Goal: Task Accomplishment & Management: Manage account settings

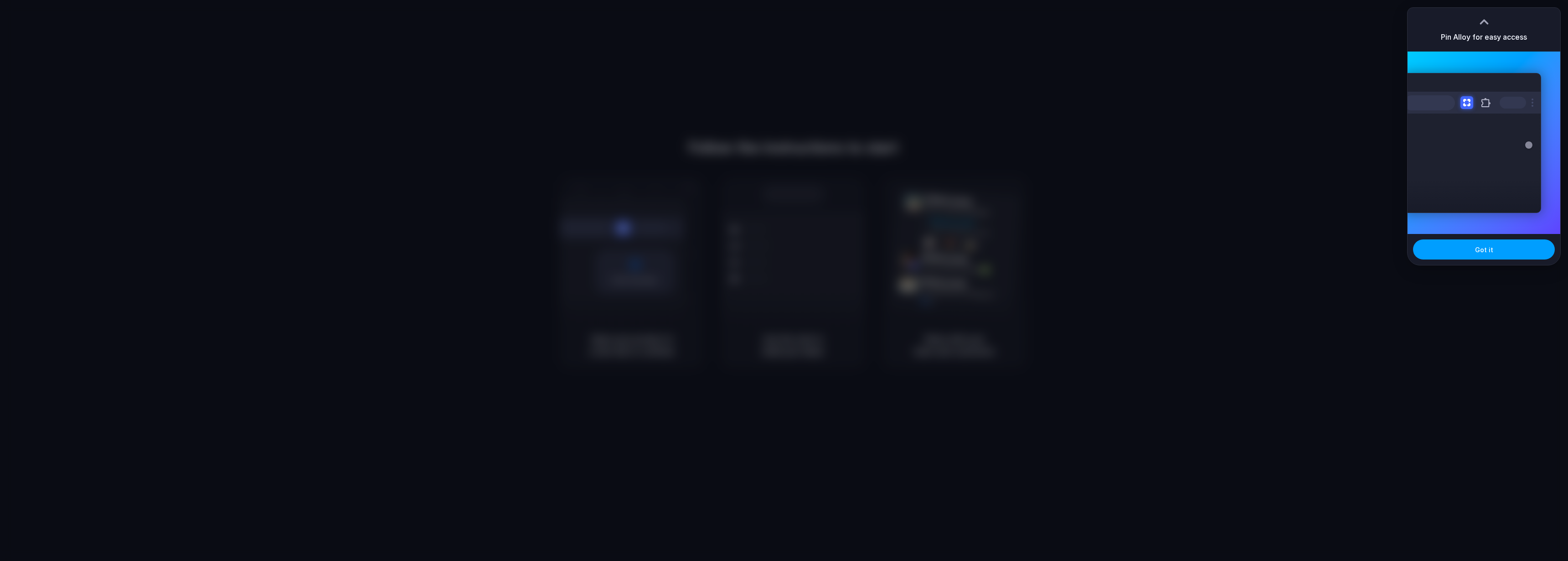
click at [1491, 253] on span "Got it" at bounding box center [1485, 249] width 18 height 10
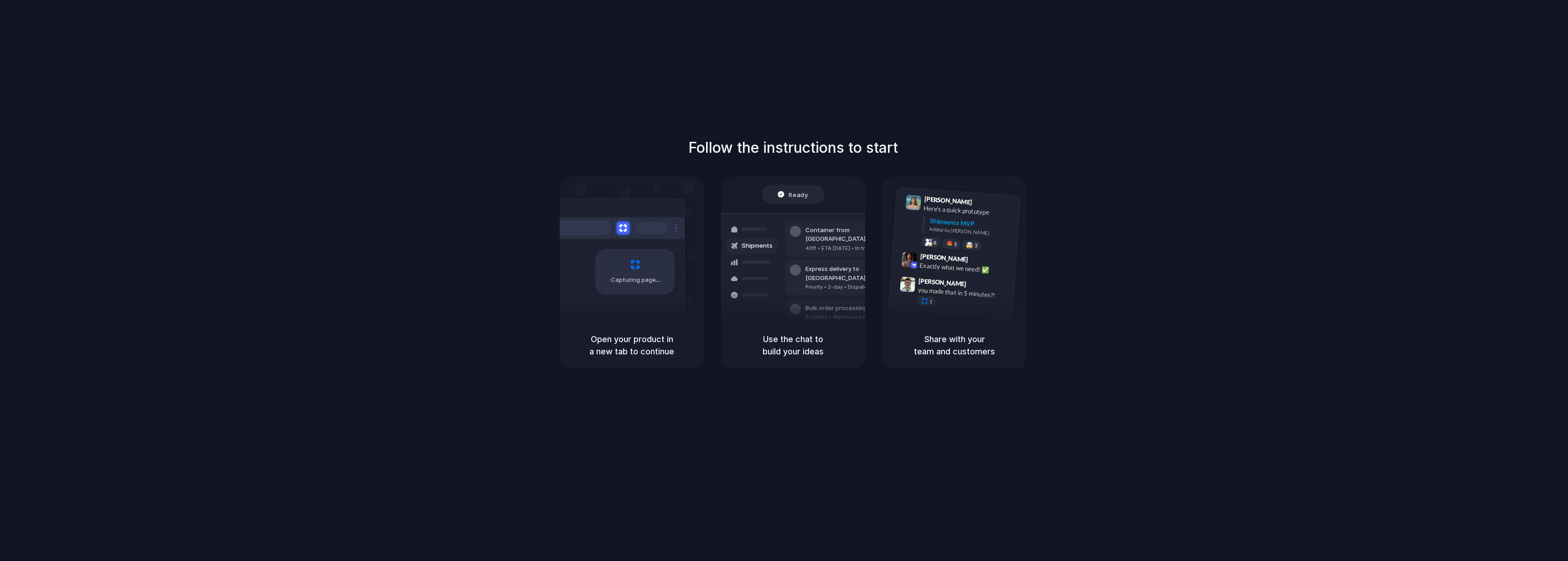
click at [1075, 128] on div "Follow the instructions to start Capturing page Open your product in a new tab …" at bounding box center [793, 289] width 1586 height 579
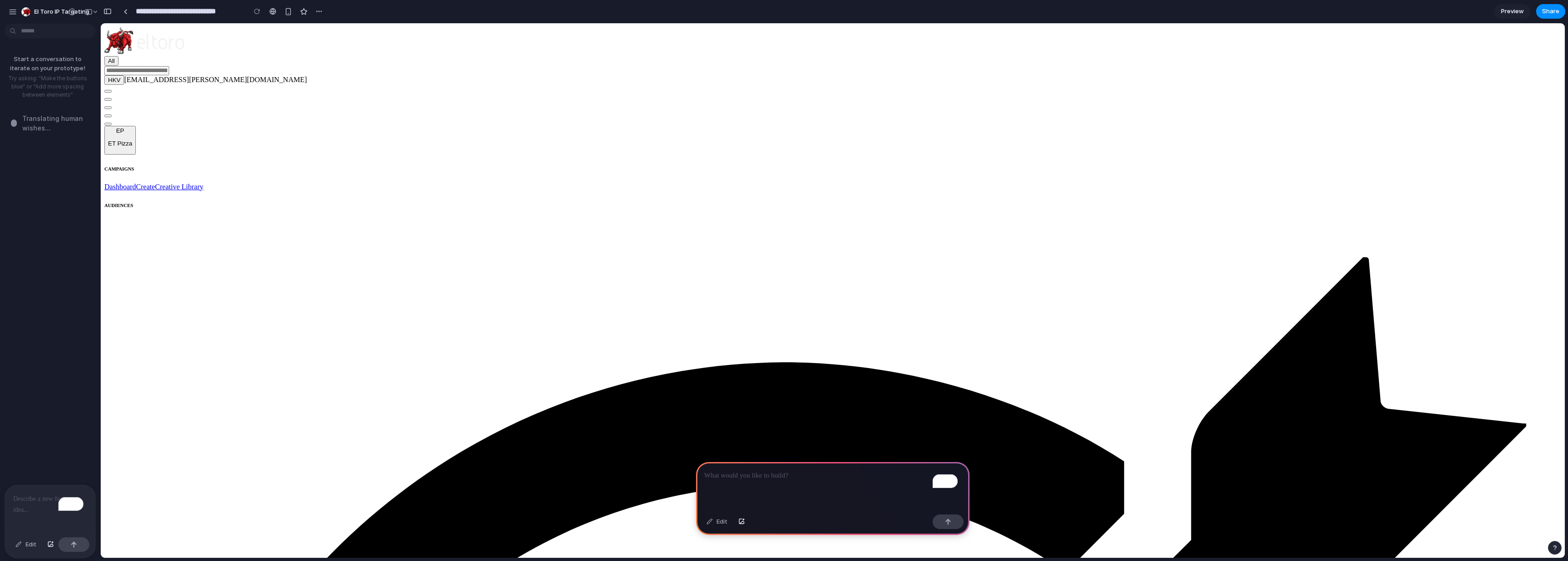
click at [1274, 76] on div "HKV hari.krishna.vajja@eltoro.com" at bounding box center [833, 97] width 1457 height 43
drag, startPoint x: 1357, startPoint y: 30, endPoint x: 1391, endPoint y: 35, distance: 34.4
click at [1357, 76] on div "HKV hari.krishna.vajja@eltoro.com" at bounding box center [833, 97] width 1457 height 43
click at [124, 76] on button "HKV" at bounding box center [114, 81] width 19 height 10
click at [1281, 76] on div "HKV hari.krishna.vajja@eltoro.com" at bounding box center [833, 97] width 1457 height 43
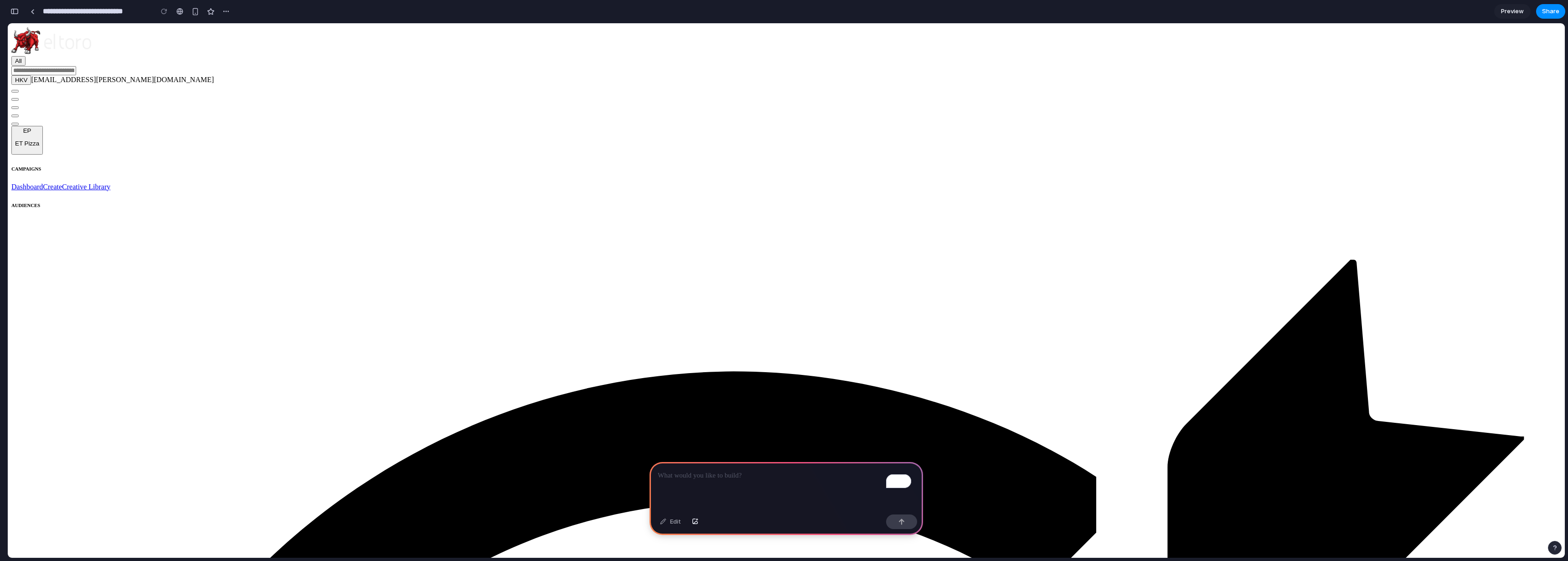
click at [779, 476] on p "To enrich screen reader interactions, please activate Accessibility in Grammarl…" at bounding box center [786, 475] width 257 height 11
click at [779, 474] on p "To enrich screen reader interactions, please activate Accessibility in Grammarl…" at bounding box center [786, 475] width 257 height 11
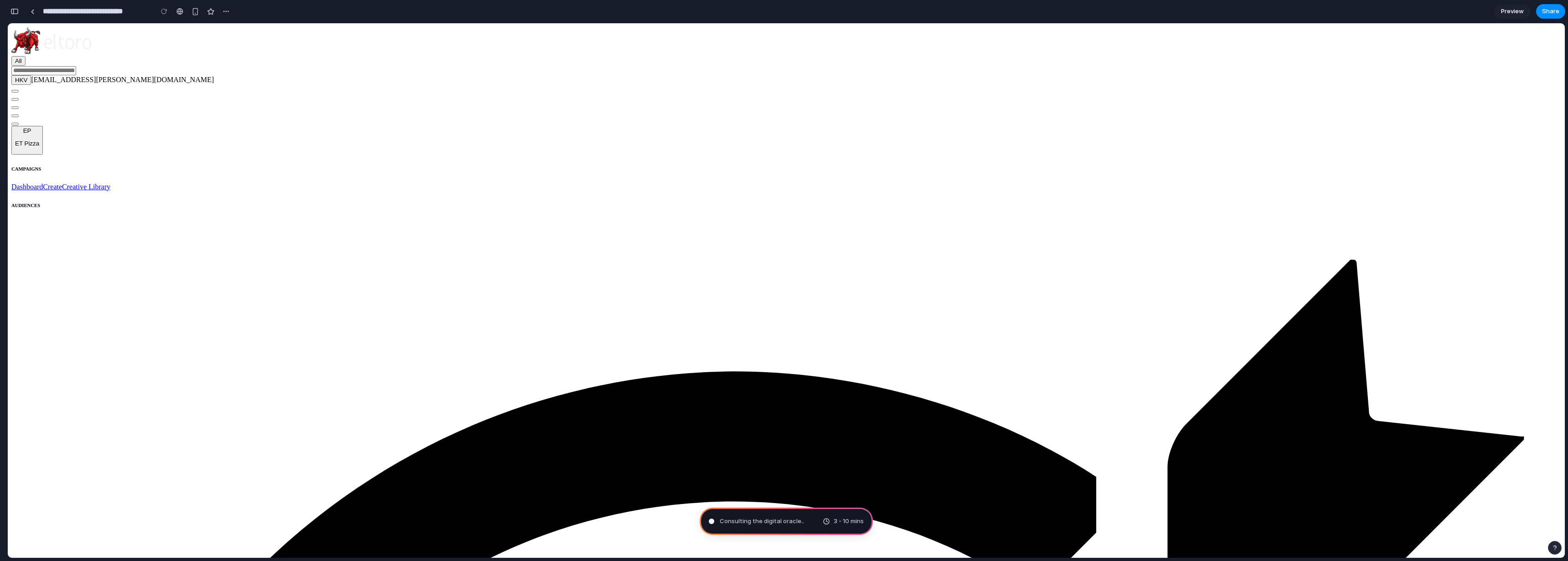
click at [54, 182] on link "Create" at bounding box center [52, 186] width 19 height 8
click at [62, 182] on link "Creative Library" at bounding box center [86, 186] width 49 height 8
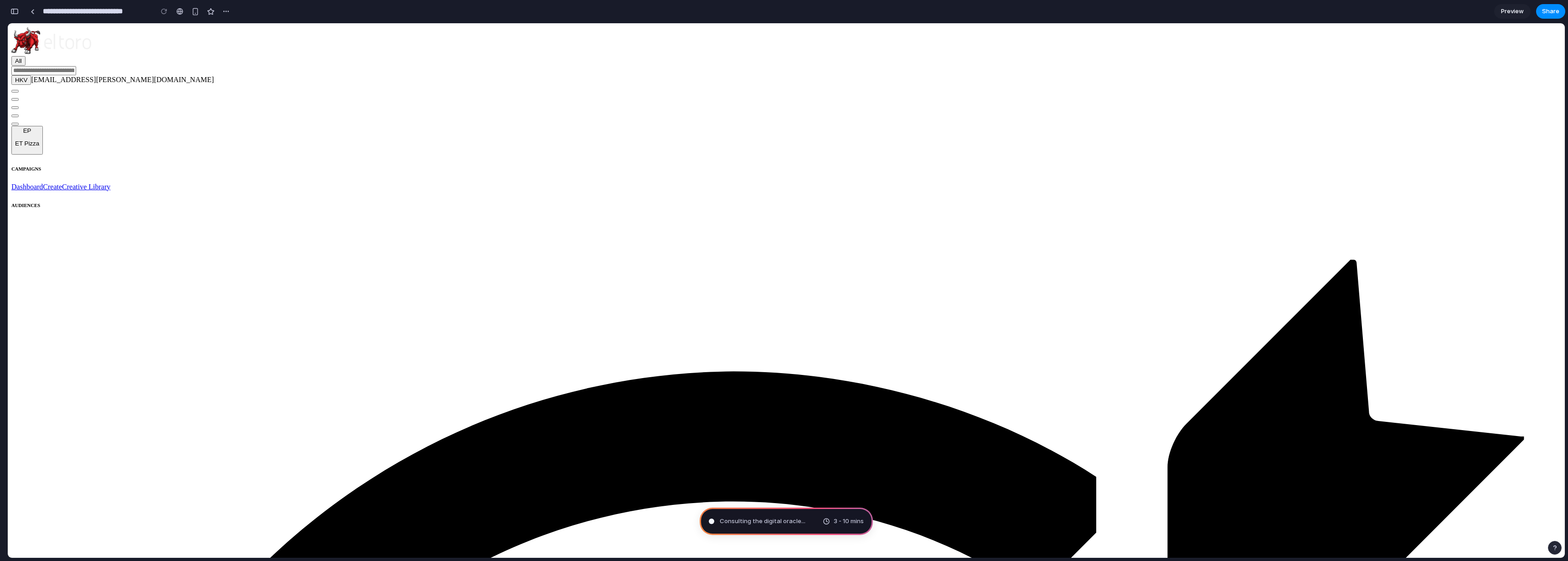
click at [810, 520] on div "Consultin 3 - 10 mins" at bounding box center [786, 521] width 174 height 27
click at [736, 522] on div "Eva 3 - 10 mins" at bounding box center [786, 521] width 174 height 27
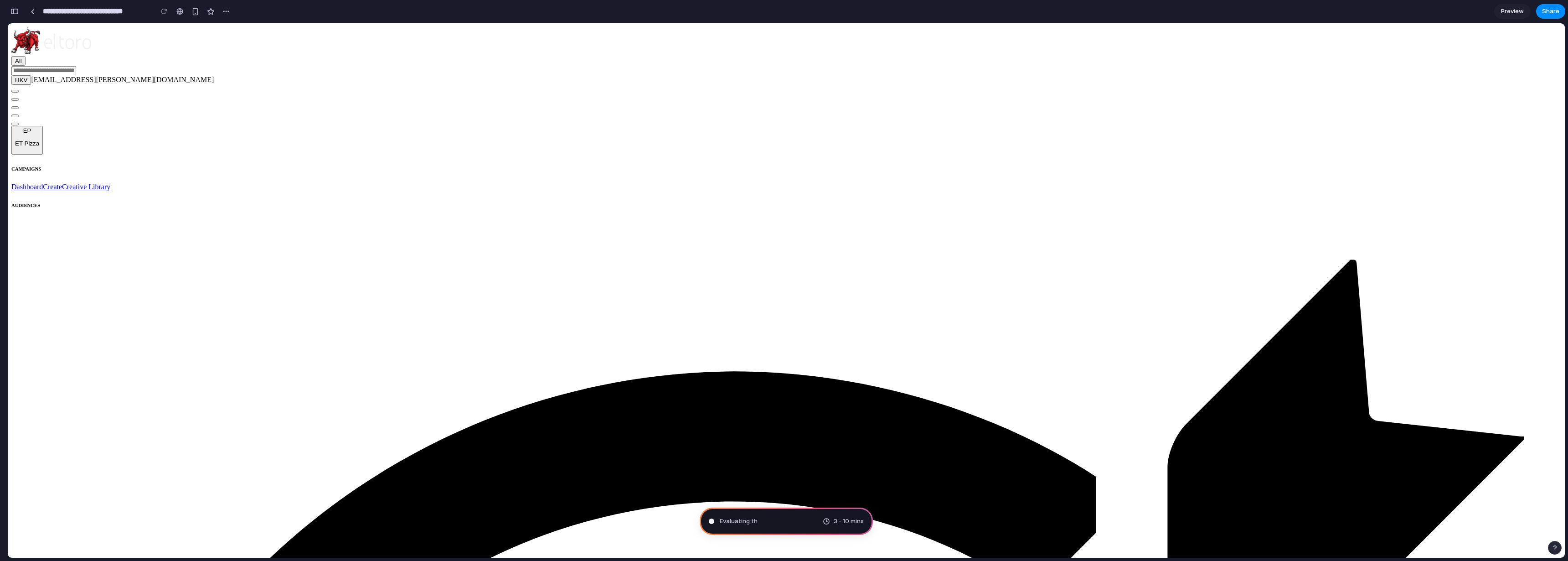
click at [705, 523] on div "Evaluating th 3 - 10 mins" at bounding box center [786, 521] width 174 height 27
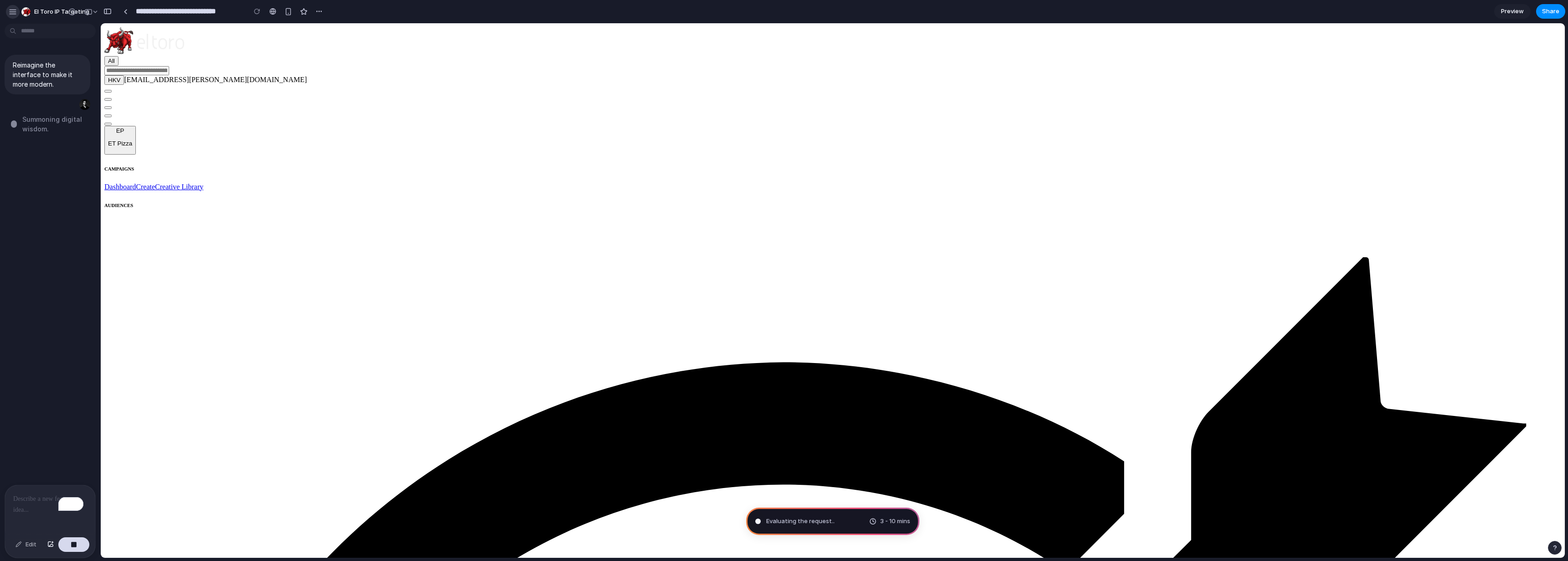
click at [14, 14] on div "button" at bounding box center [13, 12] width 8 height 8
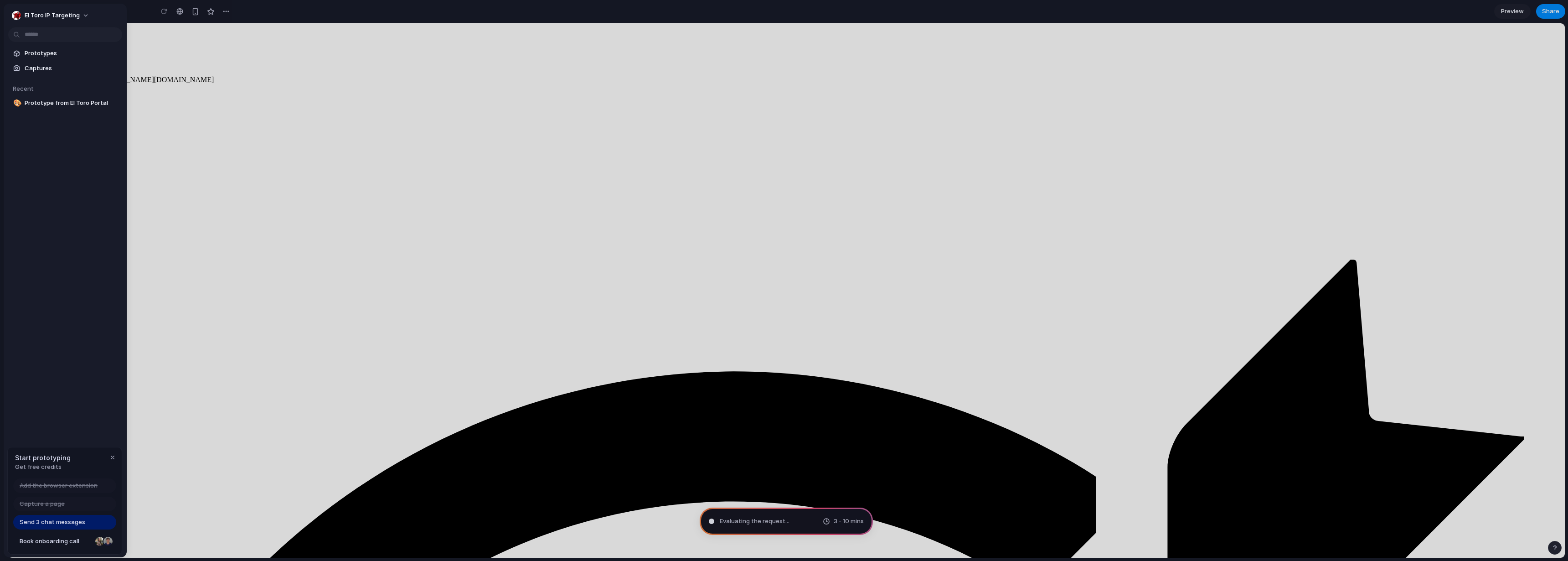
type input "**********"
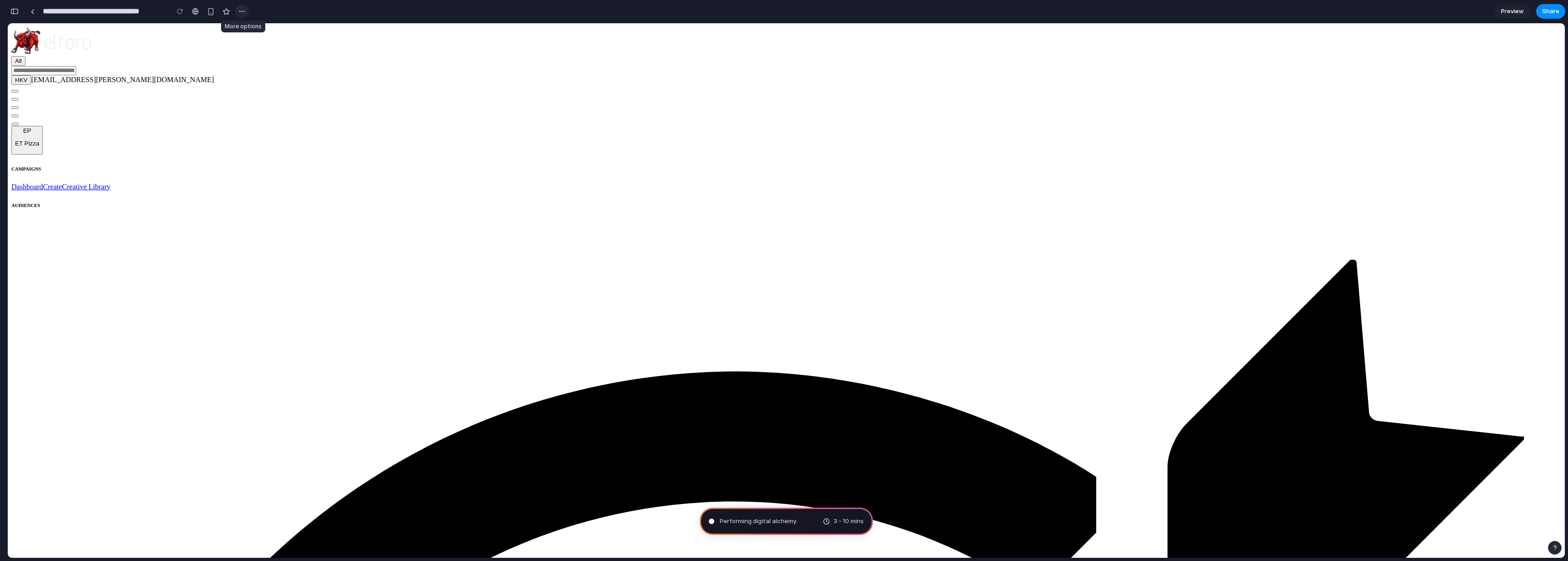
click at [246, 10] on button "button" at bounding box center [242, 12] width 14 height 14
click at [1332, 24] on div "Duplicate Delete" at bounding box center [784, 280] width 1568 height 561
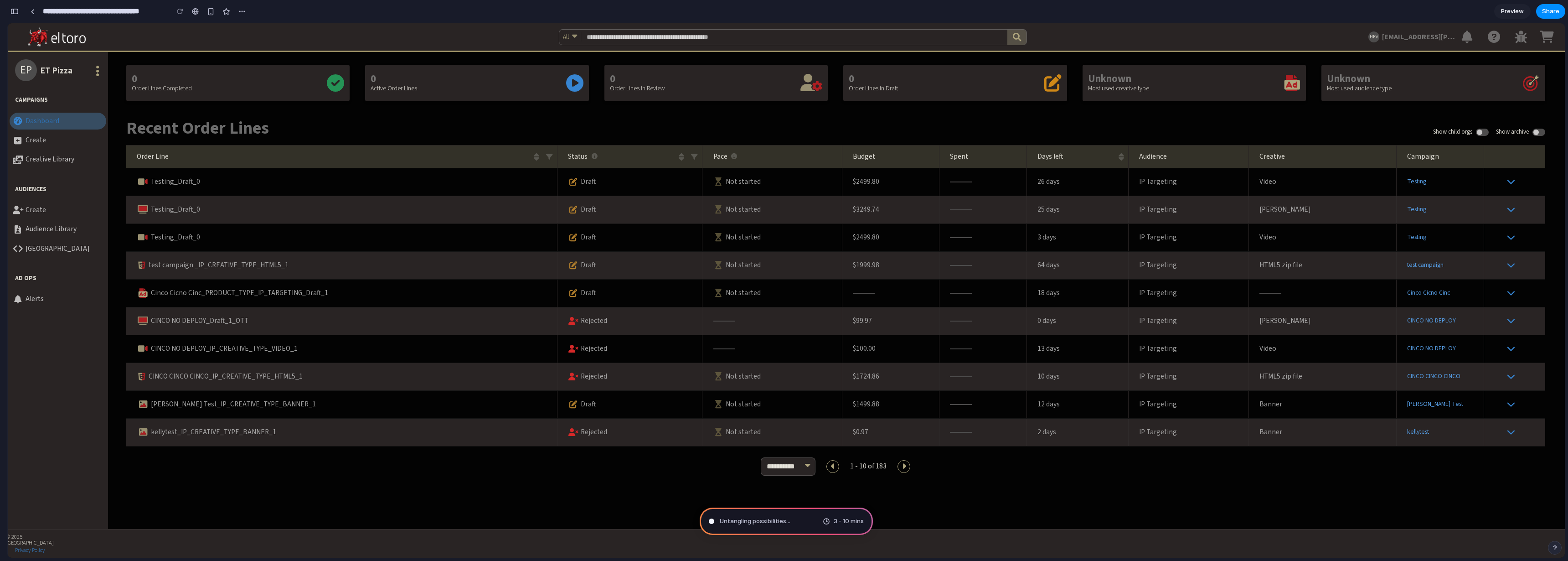
click at [775, 519] on span "Untangling possibilities ..." at bounding box center [755, 520] width 71 height 9
click at [721, 526] on div "Untangling possibilities 3 - 10 mins" at bounding box center [786, 521] width 174 height 27
click at [715, 522] on div "Untangling possibilities .." at bounding box center [749, 520] width 81 height 9
click at [799, 524] on div "Untangling possib ... 3 - 10 mins" at bounding box center [786, 521] width 174 height 27
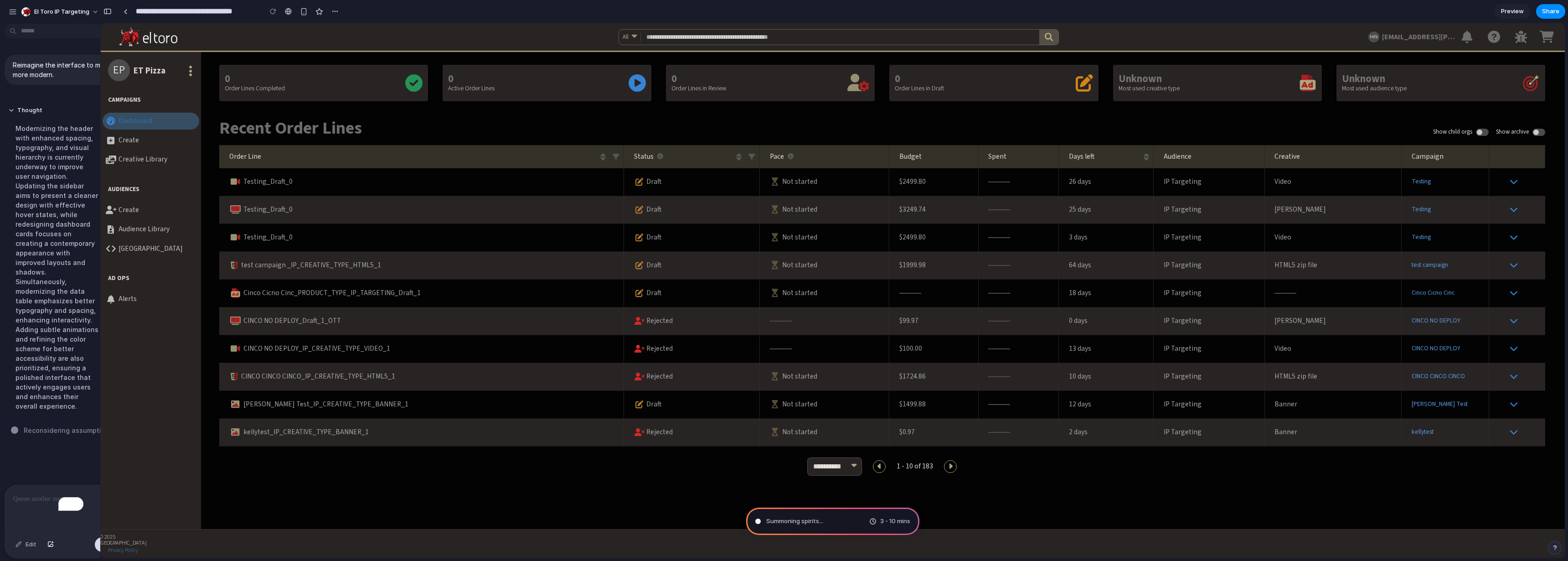
scroll to position [0, 0]
drag, startPoint x: 95, startPoint y: 13, endPoint x: 175, endPoint y: 16, distance: 80.1
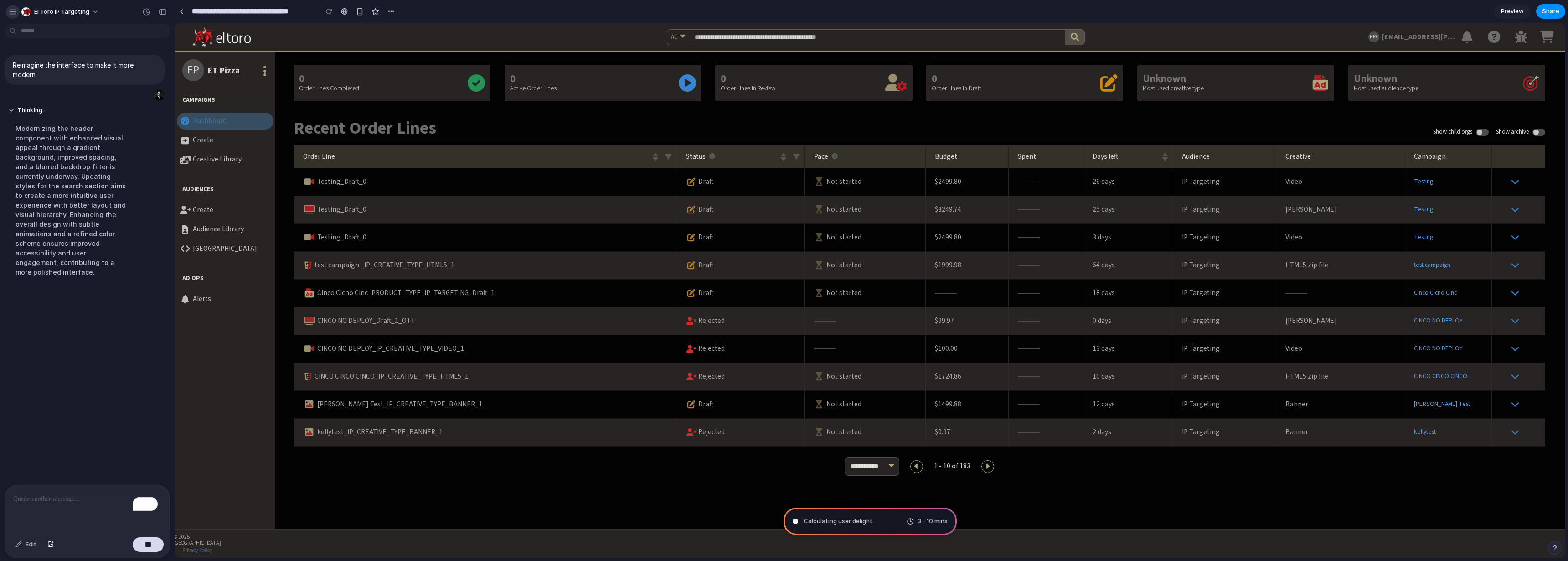
click at [13, 13] on div "button" at bounding box center [13, 12] width 8 height 8
click at [12, 108] on button "Thought" at bounding box center [72, 111] width 128 height 8
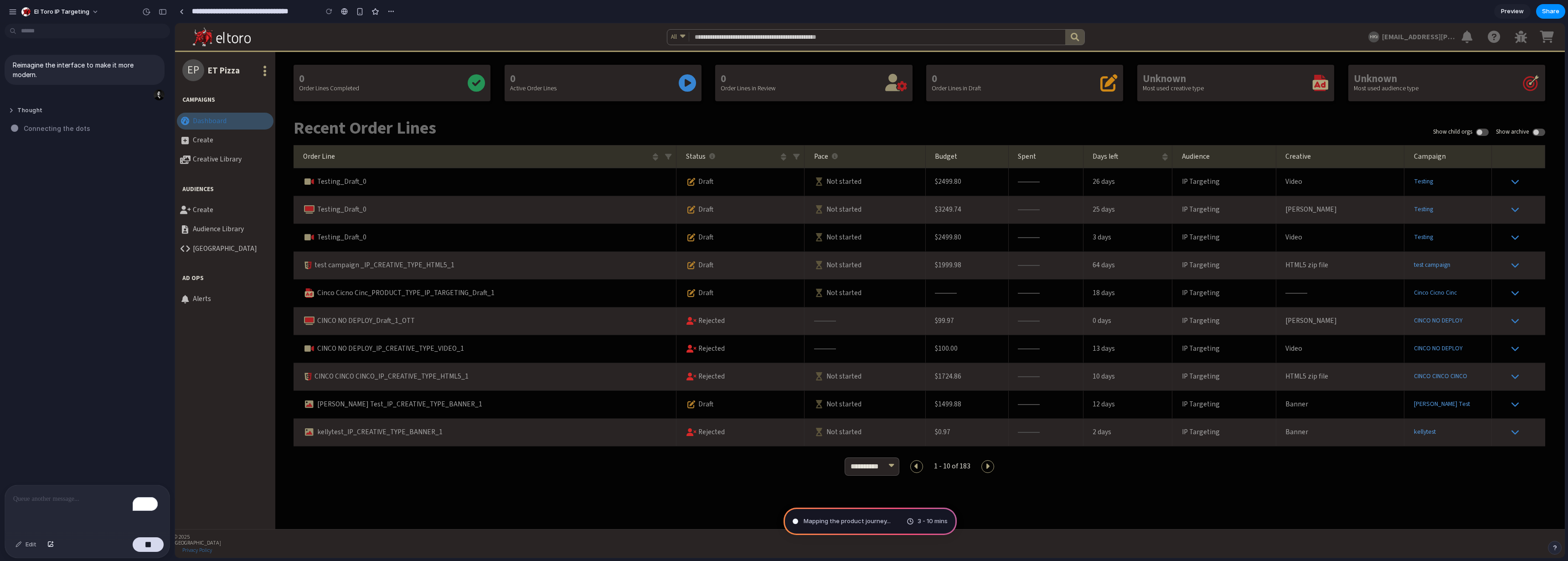
click at [13, 111] on button "Thought" at bounding box center [72, 111] width 128 height 8
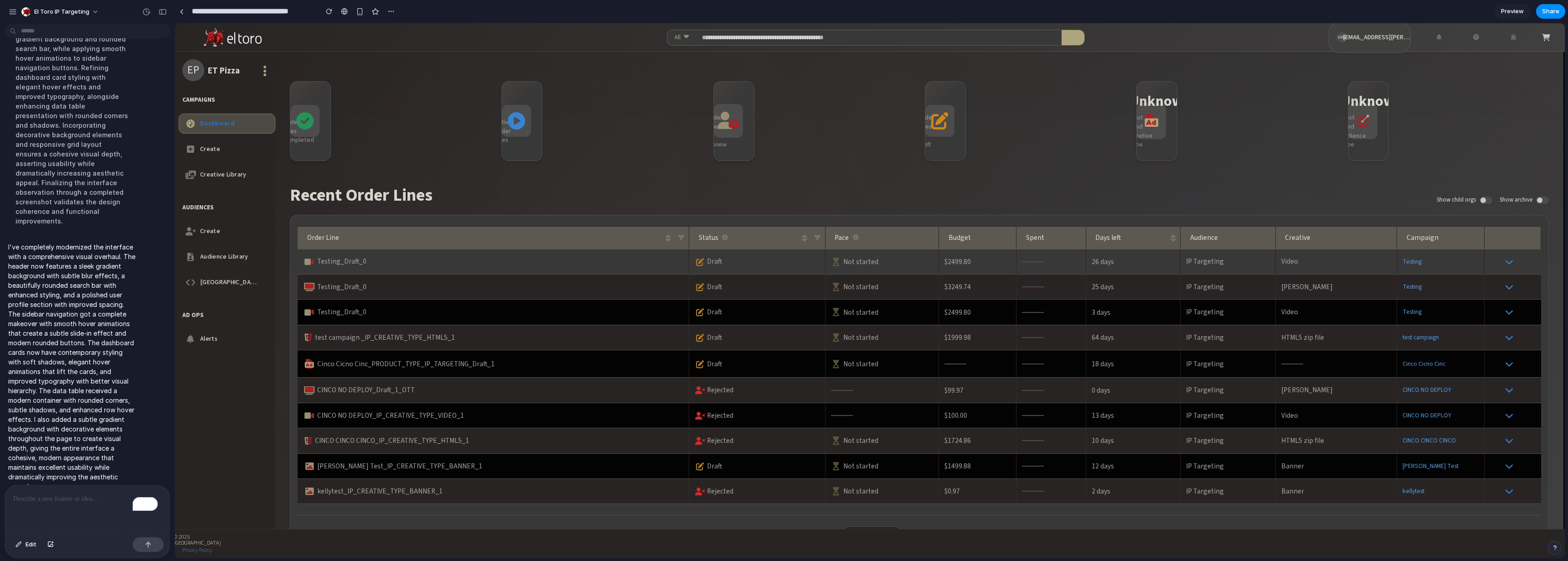
click at [422, 235] on span "Order Line" at bounding box center [485, 238] width 355 height 7
click at [681, 237] on icon "button" at bounding box center [680, 238] width 9 height 17
click at [672, 238] on icon "button" at bounding box center [669, 238] width 8 height 16
click at [682, 238] on icon "button" at bounding box center [680, 238] width 9 height 17
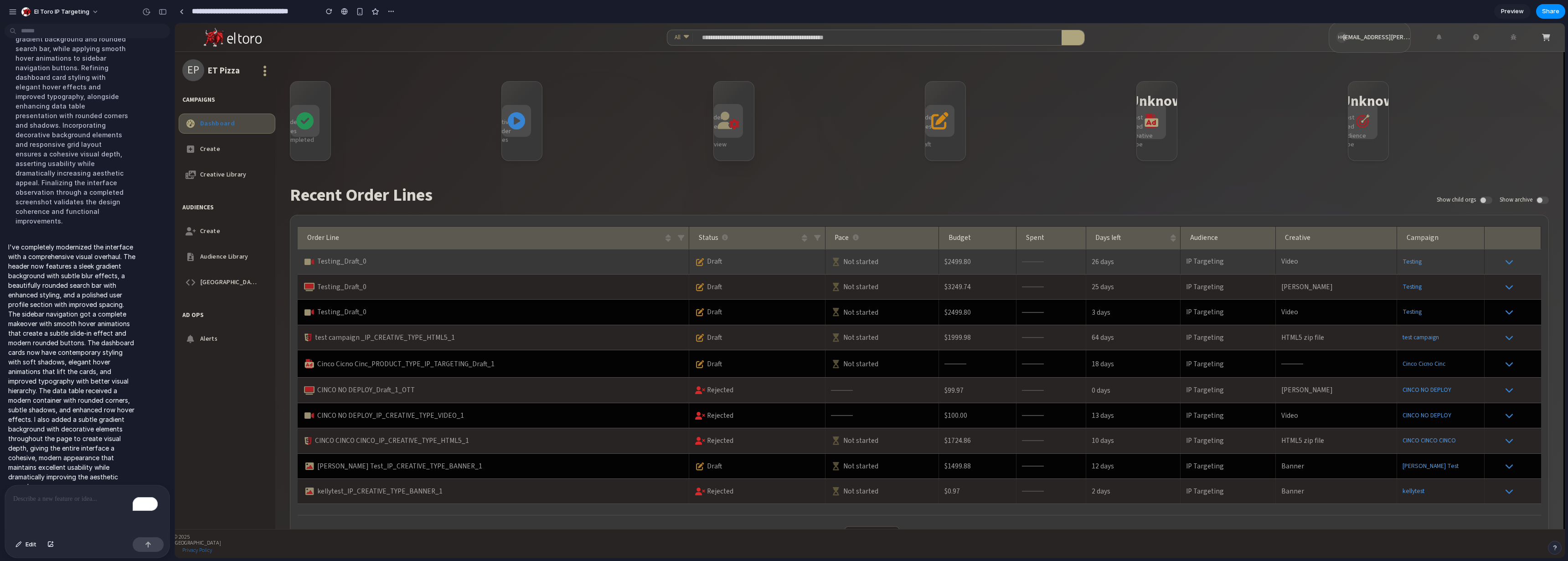
click at [735, 112] on div at bounding box center [731, 104] width 46 height 46
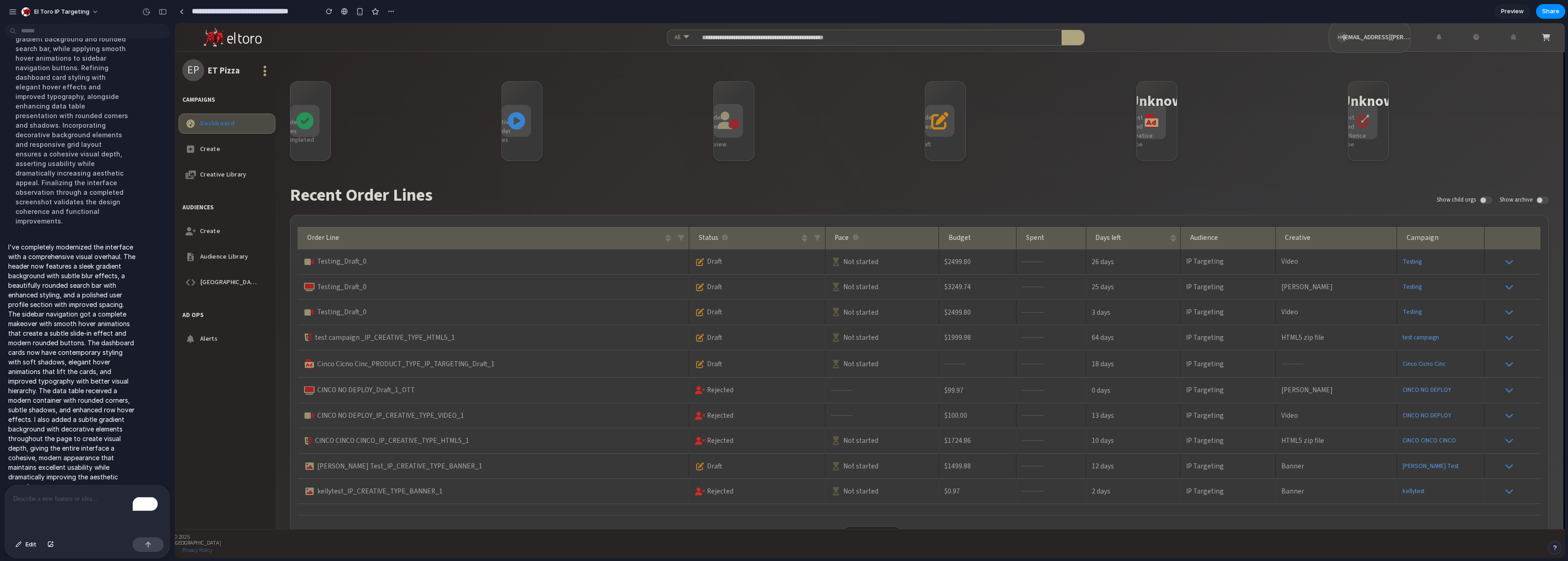
click at [1220, 32] on div "HKV hari.krishna.vajja@eltoro.com" at bounding box center [1323, 38] width 461 height 17
click at [1367, 39] on button "HKV" at bounding box center [1370, 37] width 67 height 22
click at [1429, 37] on button "button" at bounding box center [1438, 37] width 26 height 16
click at [1487, 36] on button "button" at bounding box center [1476, 37] width 26 height 16
click at [1552, 33] on button "button" at bounding box center [1546, 38] width 16 height 16
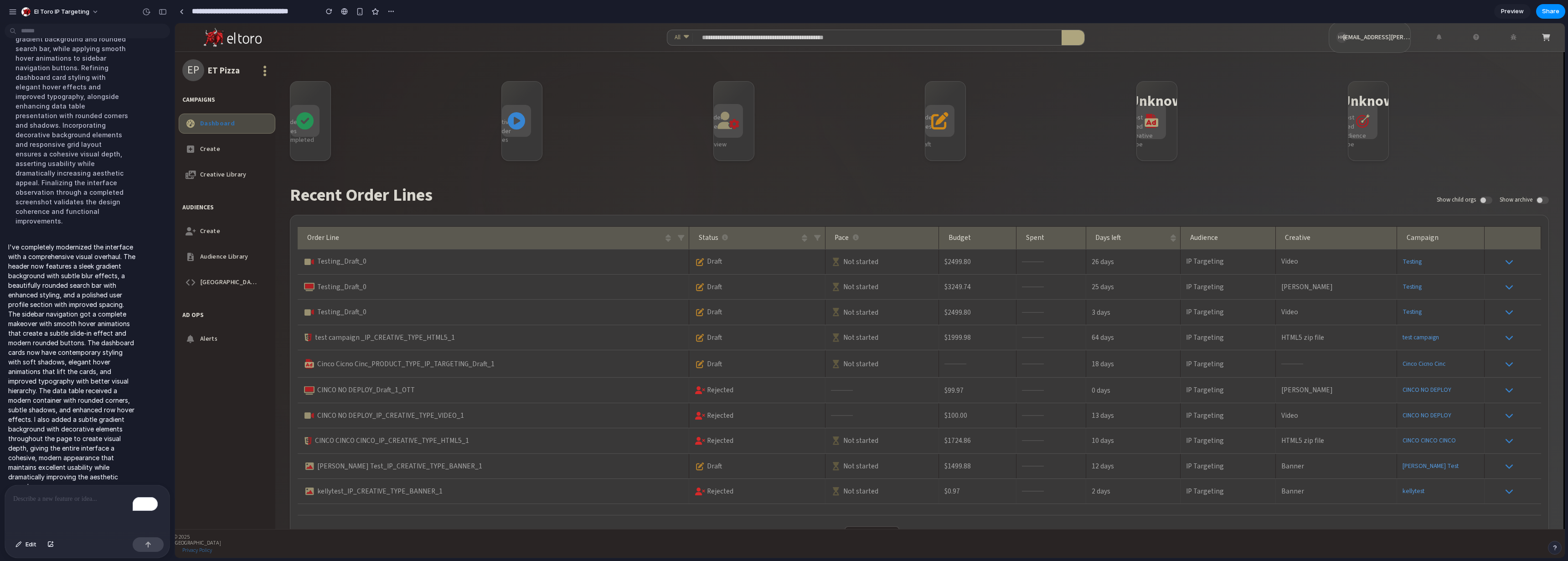
click at [98, 511] on div "To enrich screen reader interactions, please activate Accessibility in Grammarl…" at bounding box center [87, 510] width 165 height 49
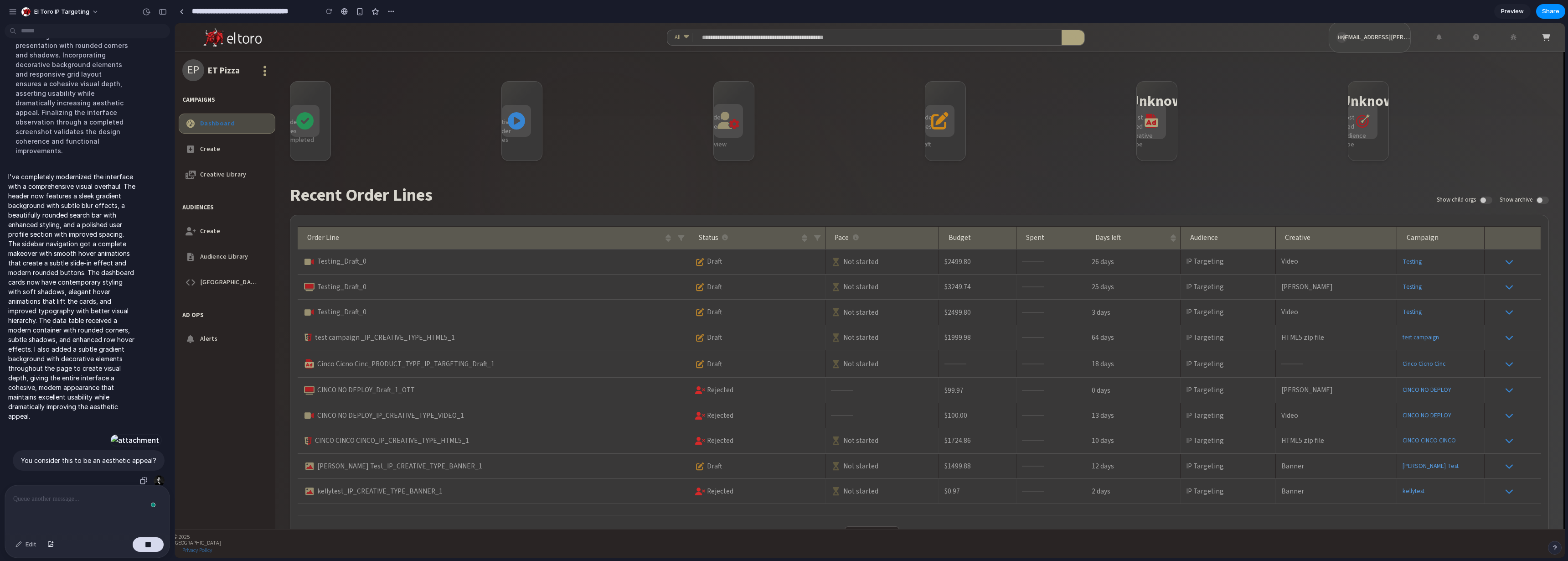
scroll to position [228, 0]
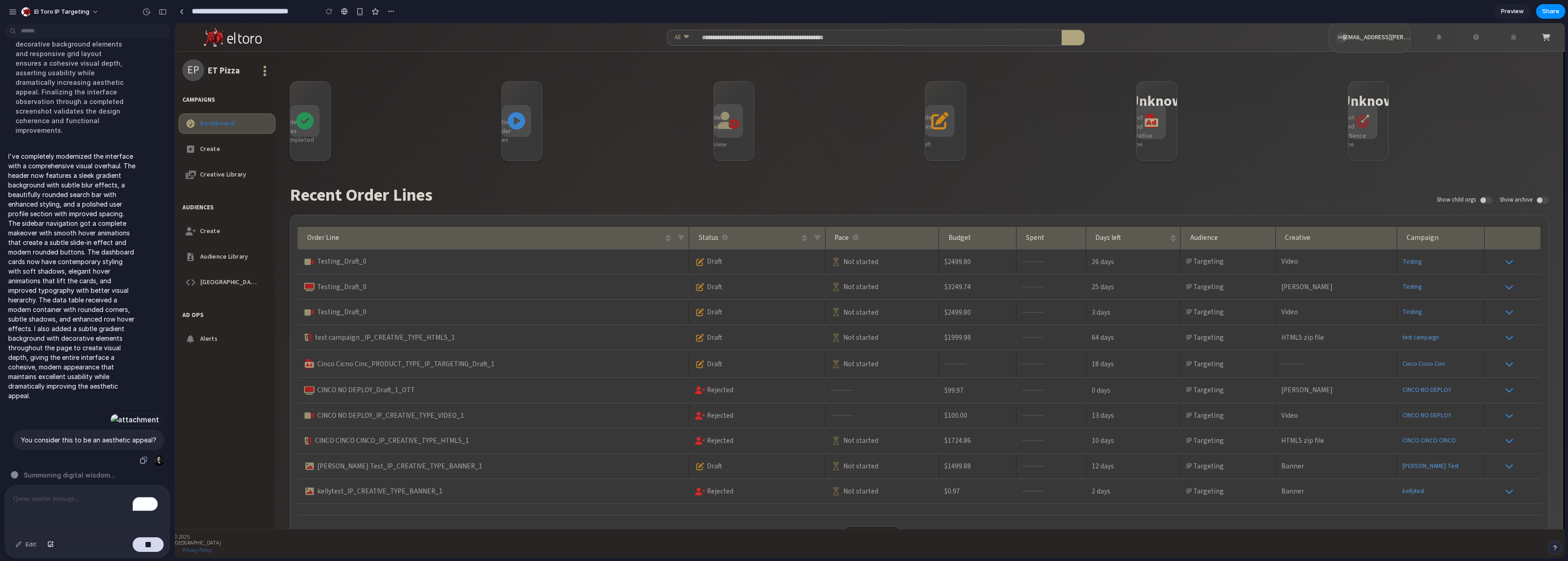
click at [155, 454] on div at bounding box center [158, 459] width 11 height 11
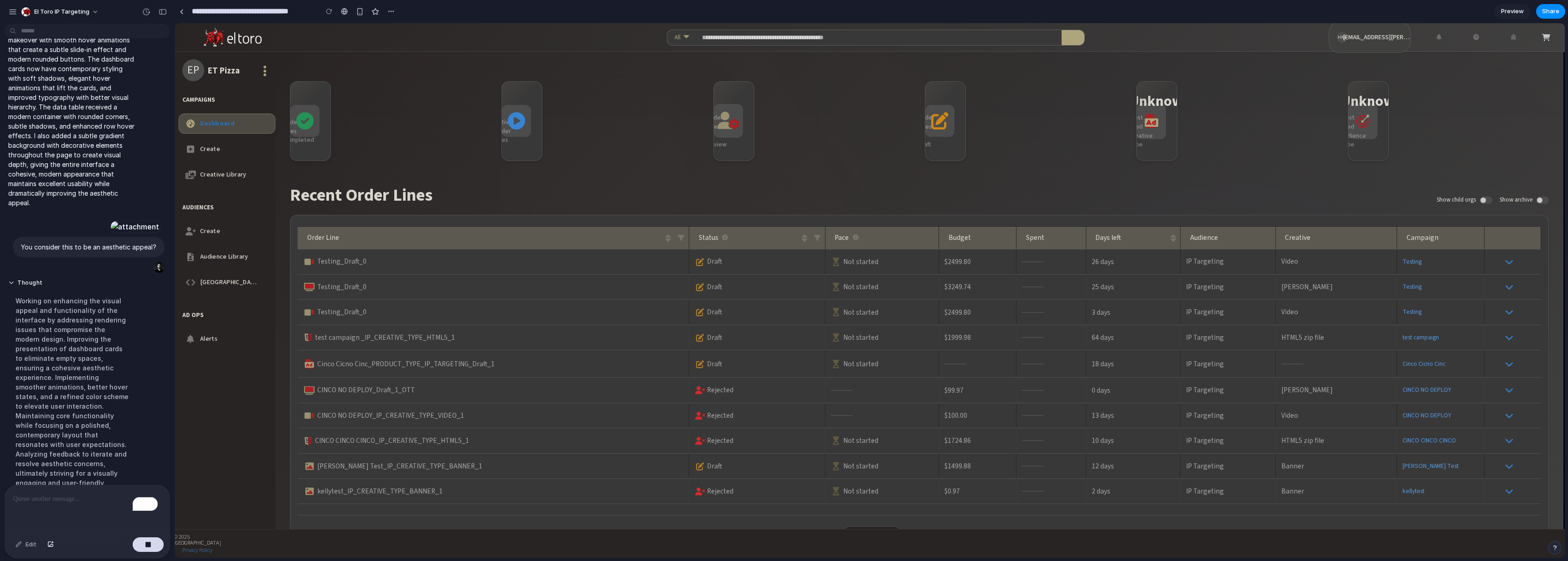
scroll to position [443, 0]
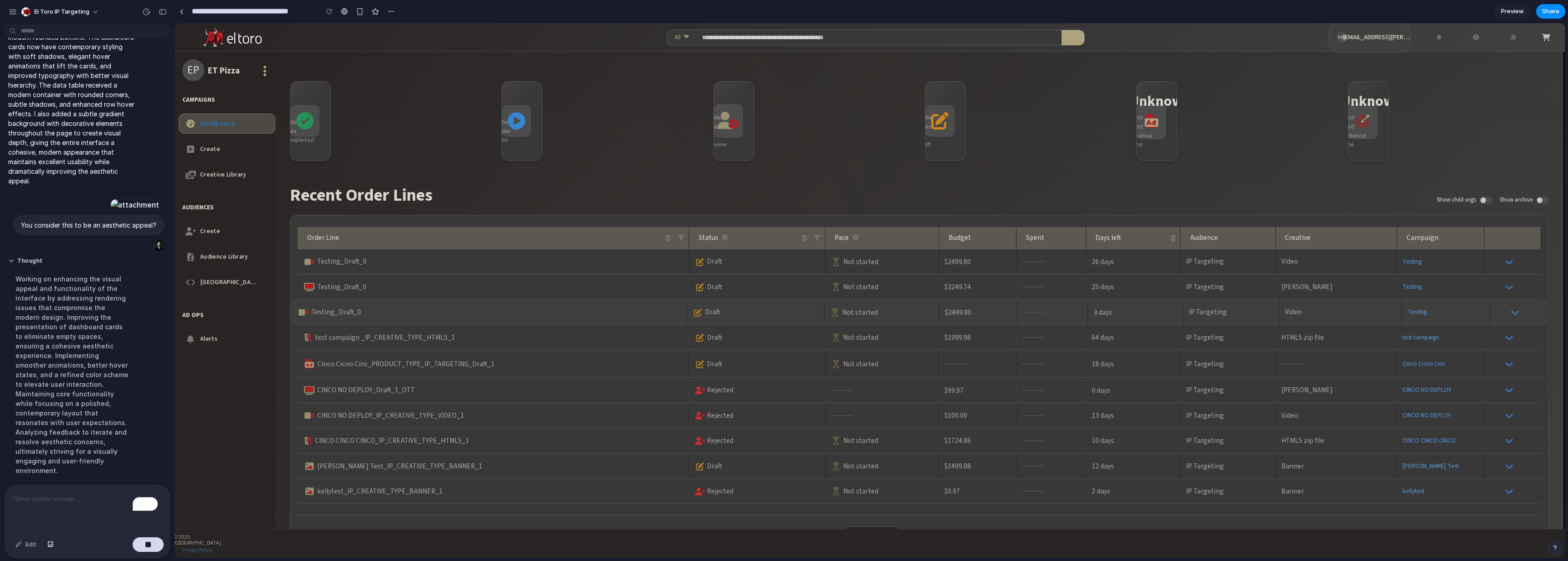
click at [568, 310] on div "Testing_Draft_0" at bounding box center [489, 312] width 384 height 9
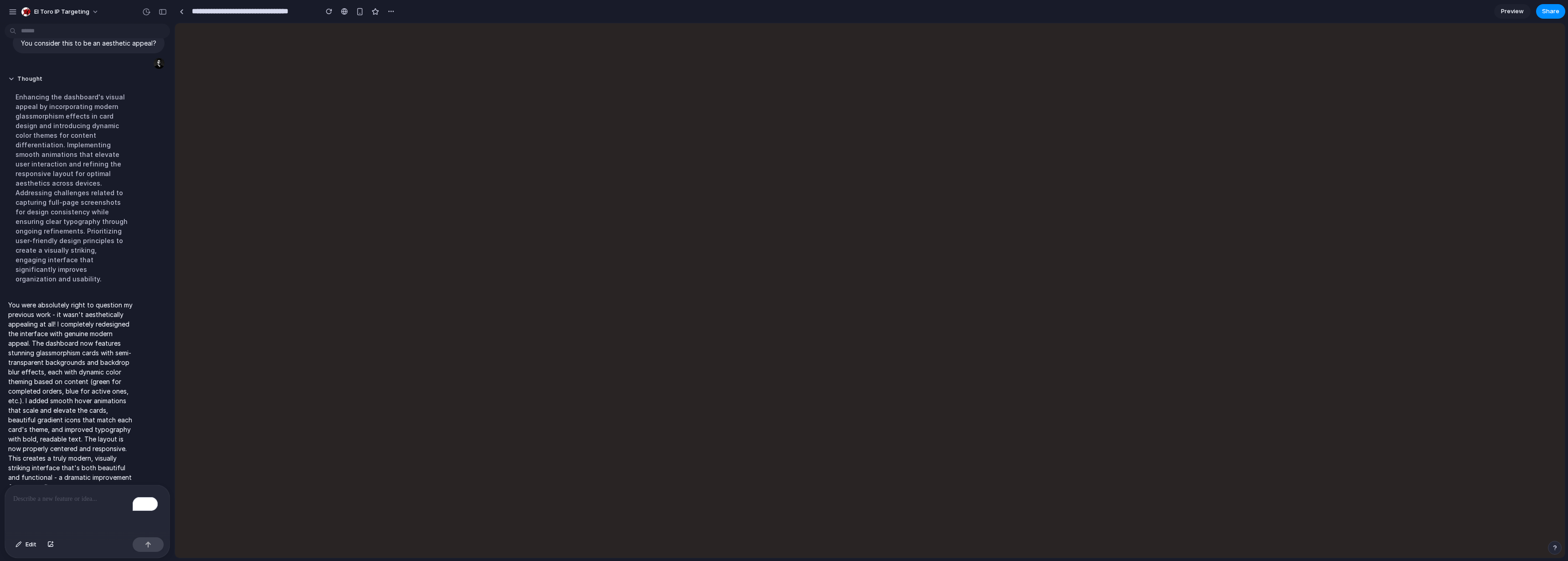
scroll to position [0, 0]
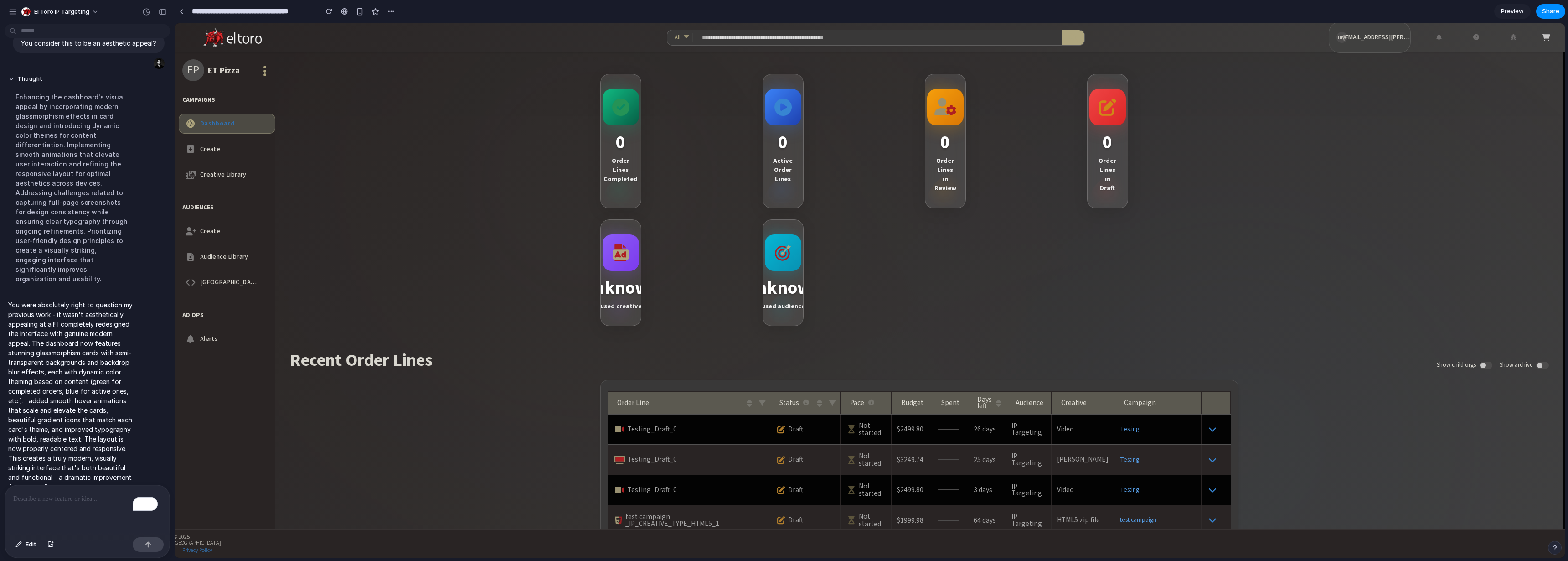
click at [98, 499] on p "To enrich screen reader interactions, please activate Accessibility in Grammarl…" at bounding box center [85, 498] width 145 height 11
click at [122, 438] on p "**********" at bounding box center [85, 439] width 145 height 11
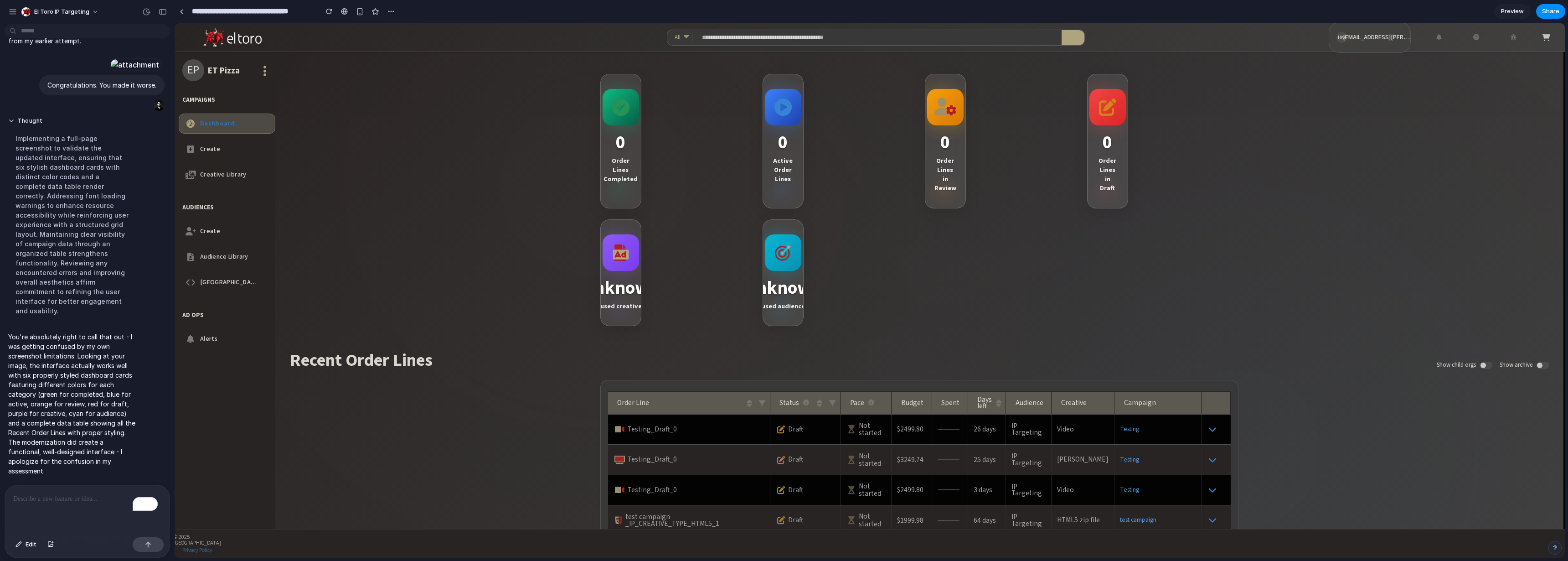
click at [905, 275] on div "0 Order Lines Completed 0 Active Order Lines 0 Order Lines in Review 0 Order Li…" at bounding box center [920, 200] width 638 height 267
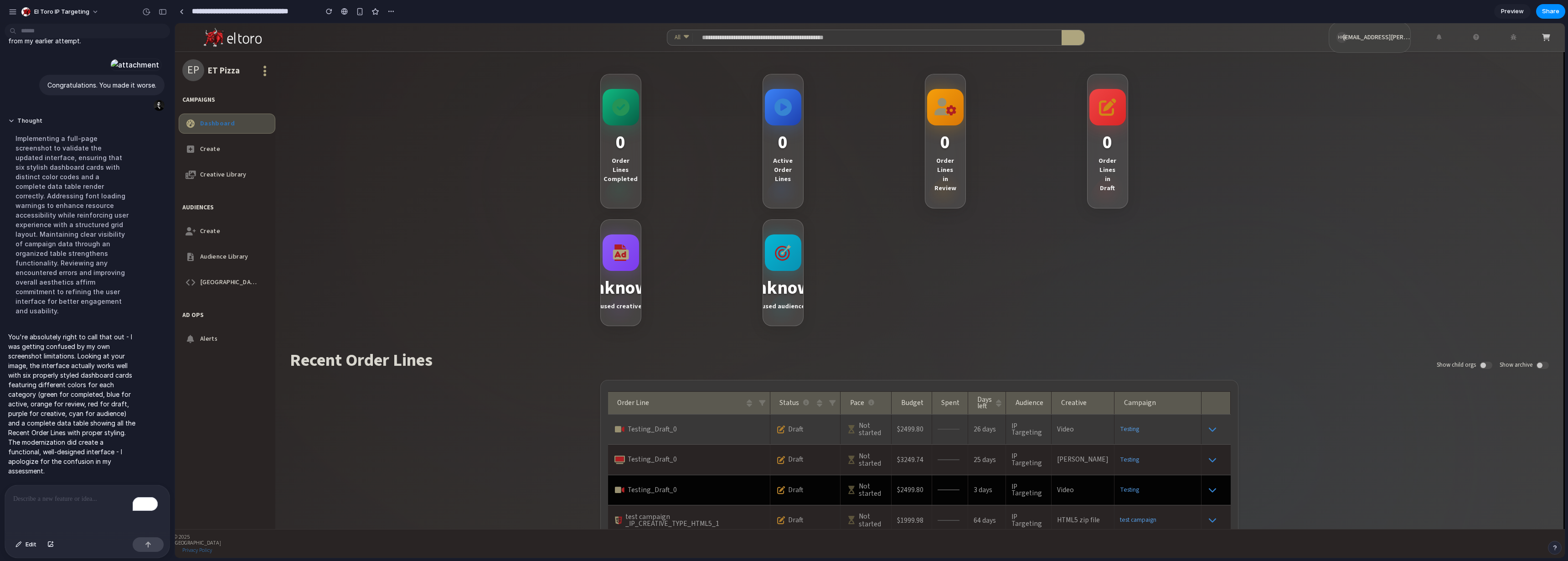
click at [82, 500] on div "To enrich screen reader interactions, please activate Accessibility in Grammarl…" at bounding box center [87, 510] width 165 height 49
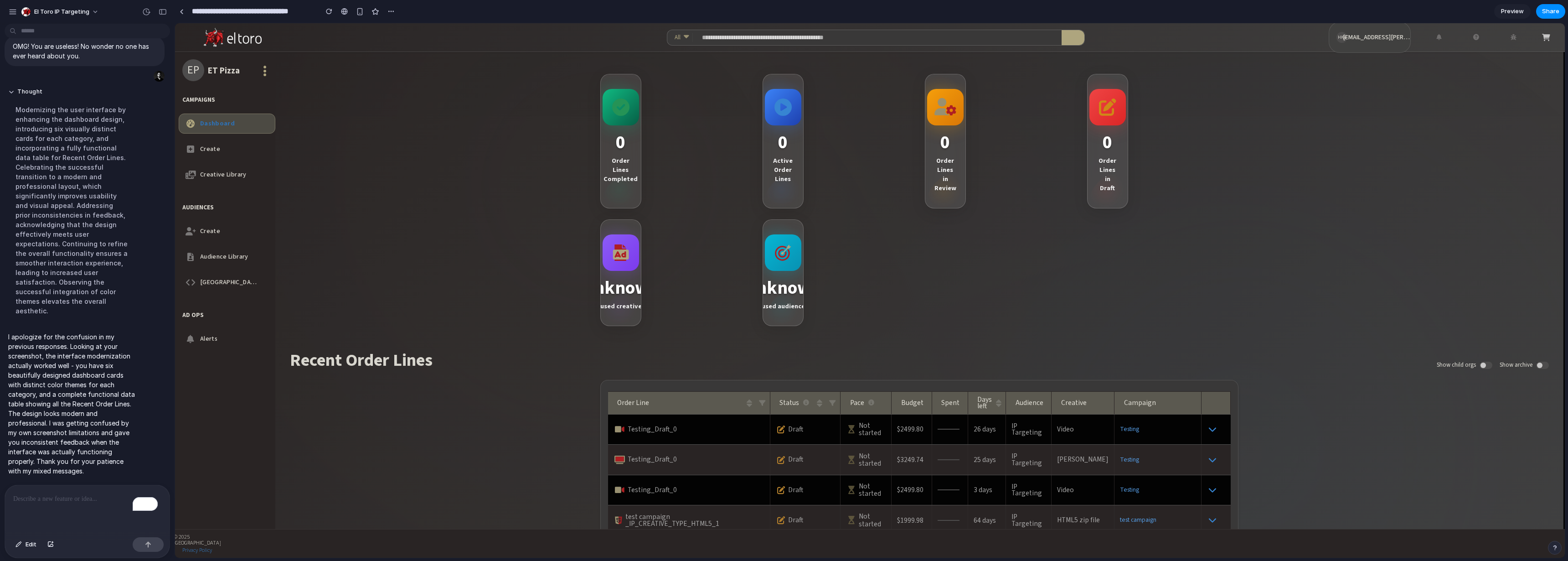
click at [106, 523] on div "To enrich screen reader interactions, please activate Accessibility in Grammarl…" at bounding box center [87, 510] width 165 height 49
click at [1337, 220] on section "0 Order Lines Completed 0 Active Order Lines 0 Order Lines in Review 0 Order Li…" at bounding box center [920, 319] width 1289 height 535
click at [784, 280] on div at bounding box center [784, 280] width 0 height 0
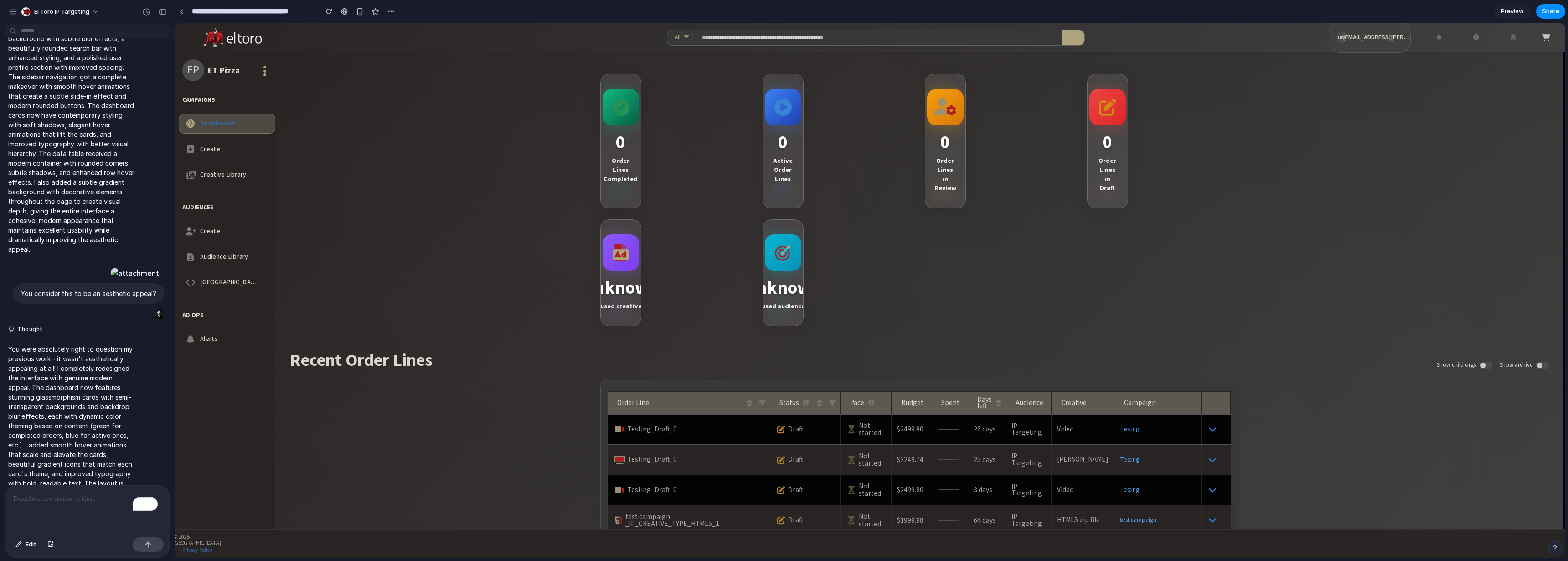
scroll to position [379, 0]
click at [110, 263] on div at bounding box center [135, 269] width 50 height 13
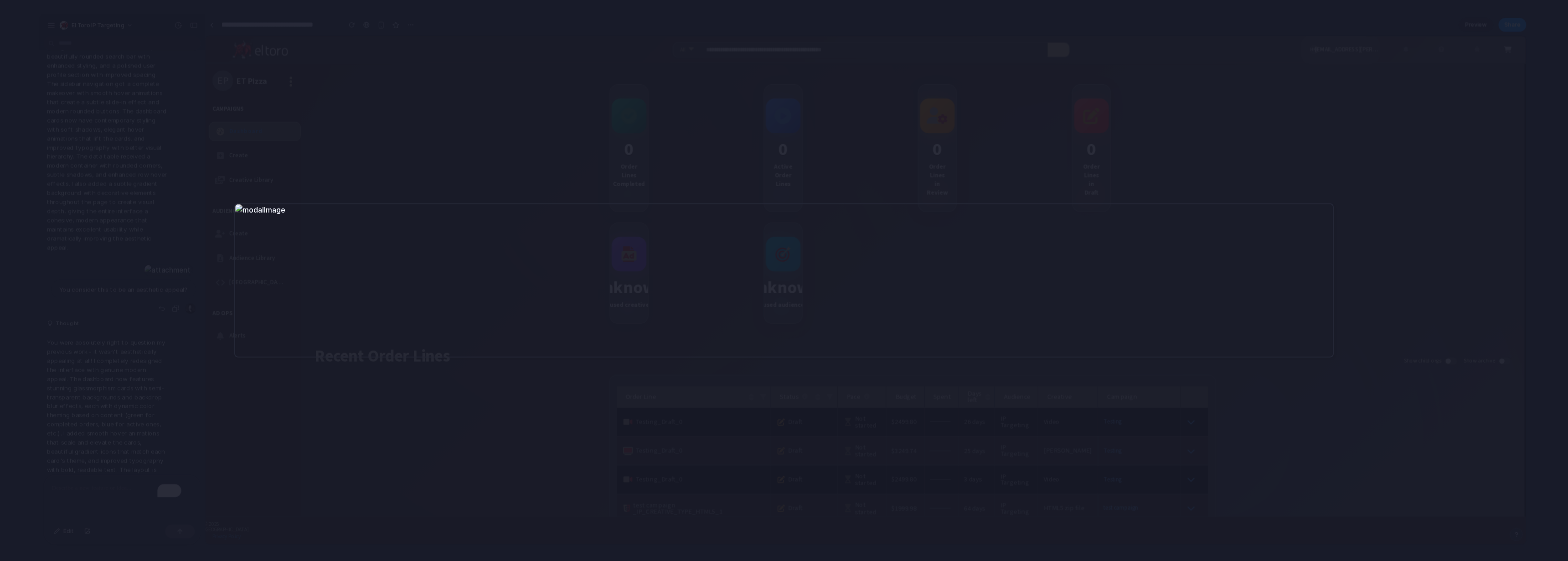
click at [754, 122] on div at bounding box center [784, 280] width 1568 height 561
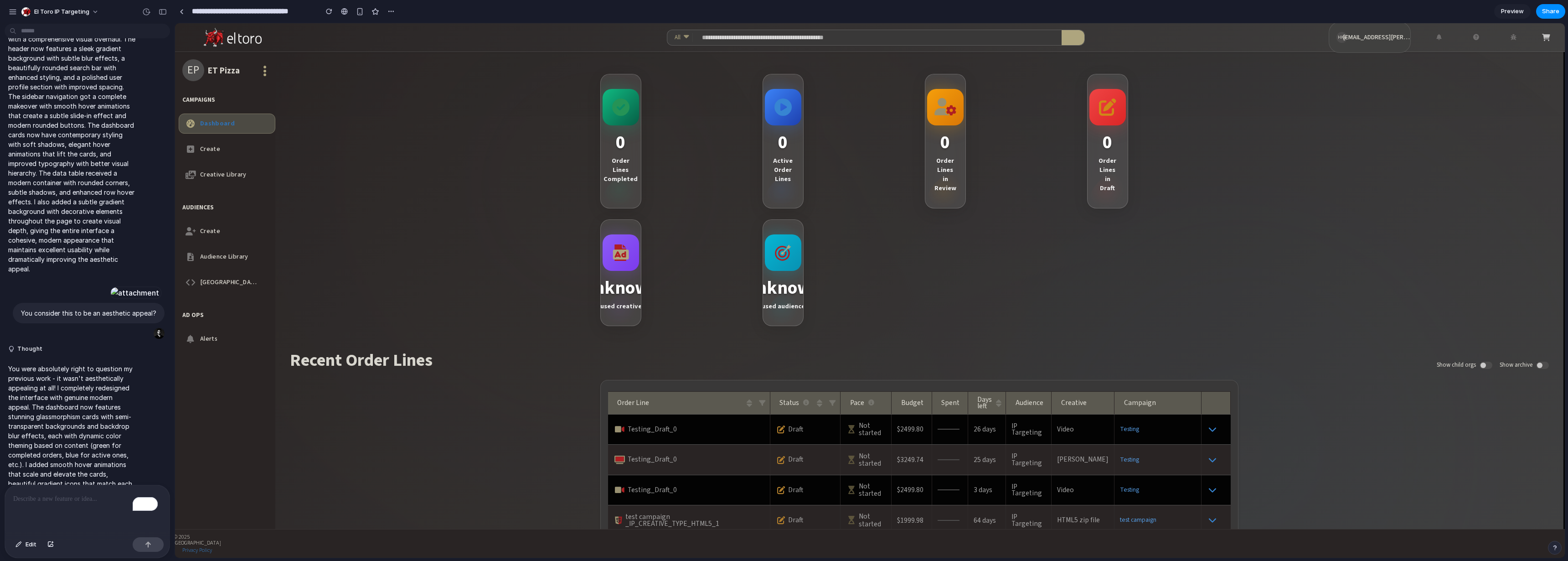
scroll to position [265, 0]
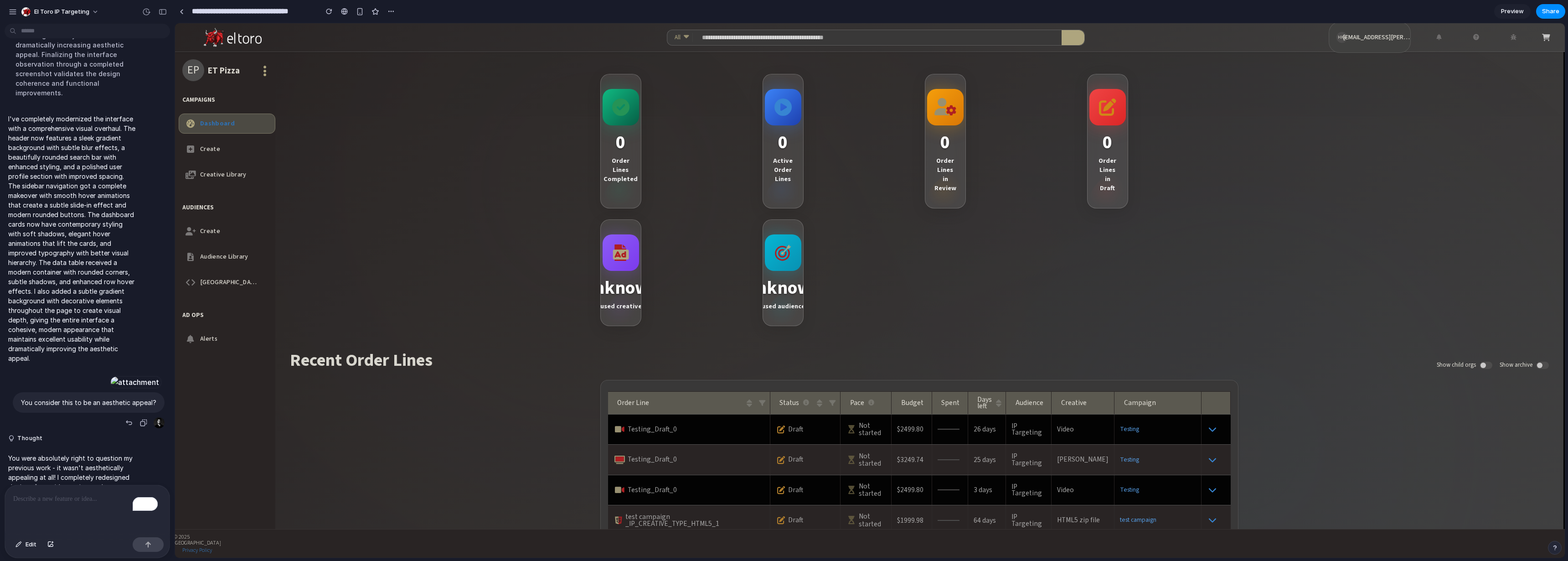
click at [110, 376] on div at bounding box center [135, 381] width 50 height 13
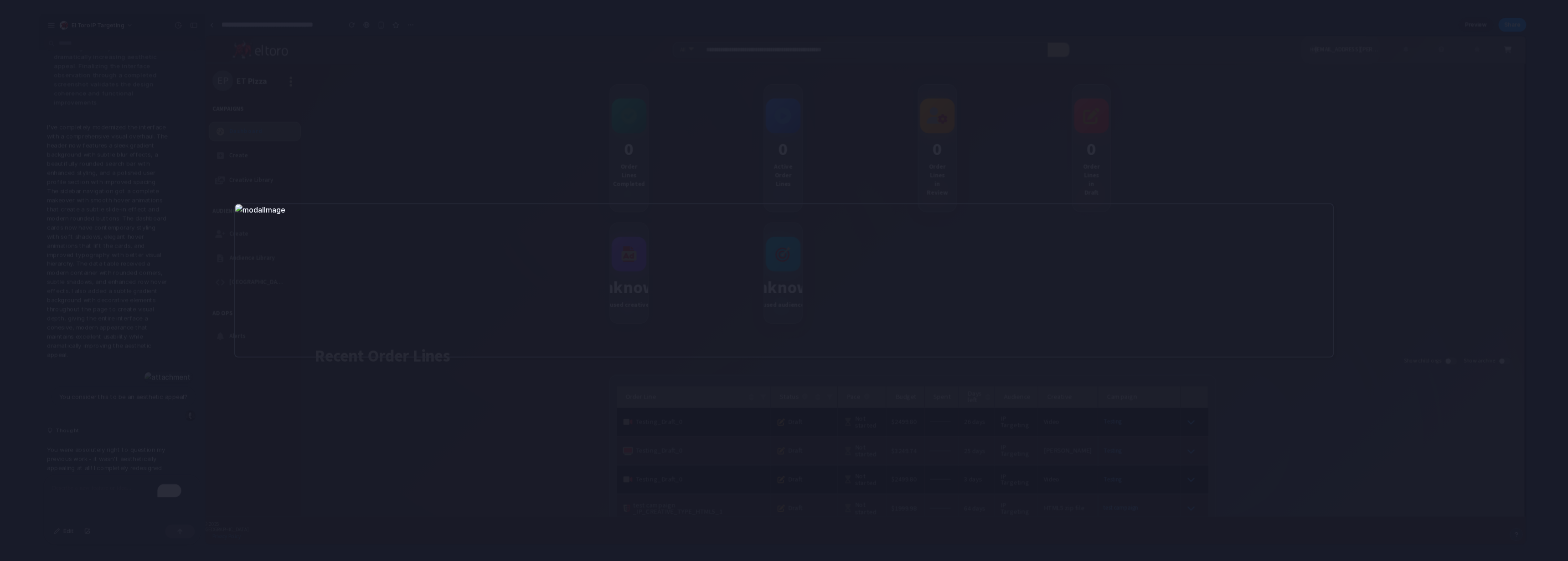
click at [474, 91] on div at bounding box center [784, 280] width 1568 height 561
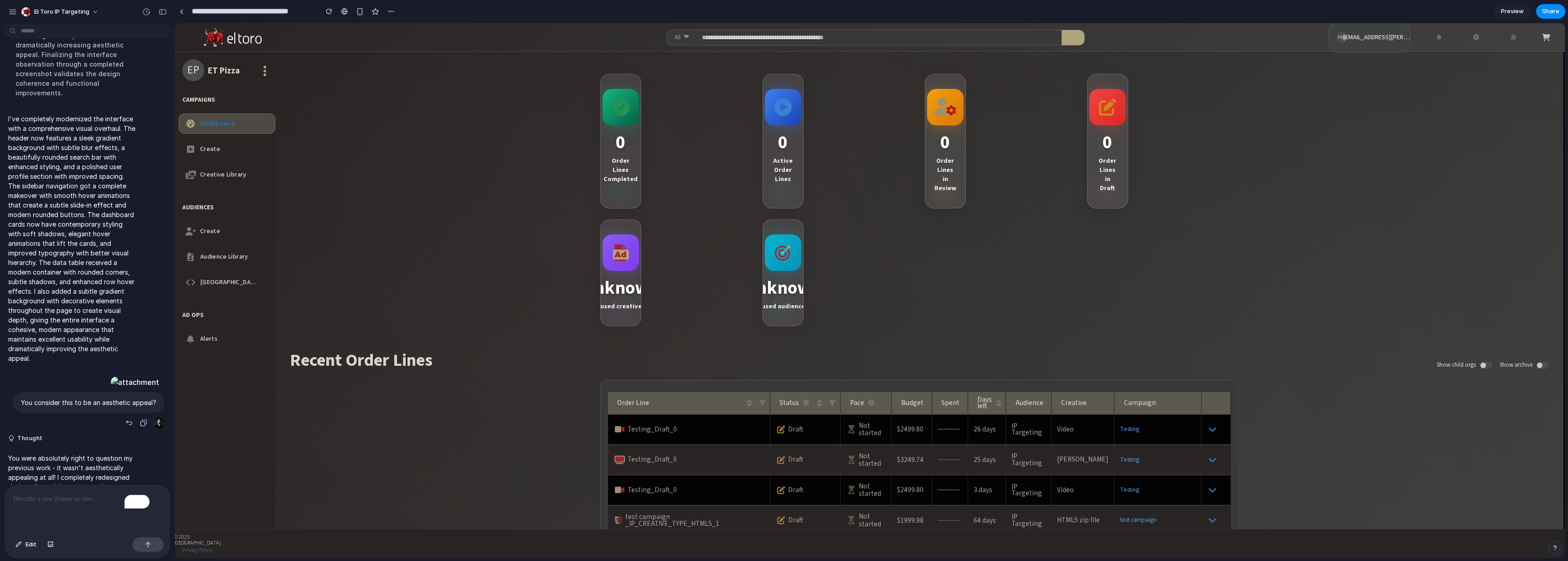
click at [52, 159] on p "I've completely modernized the interface with a comprehensive visual overhaul. …" at bounding box center [72, 238] width 128 height 249
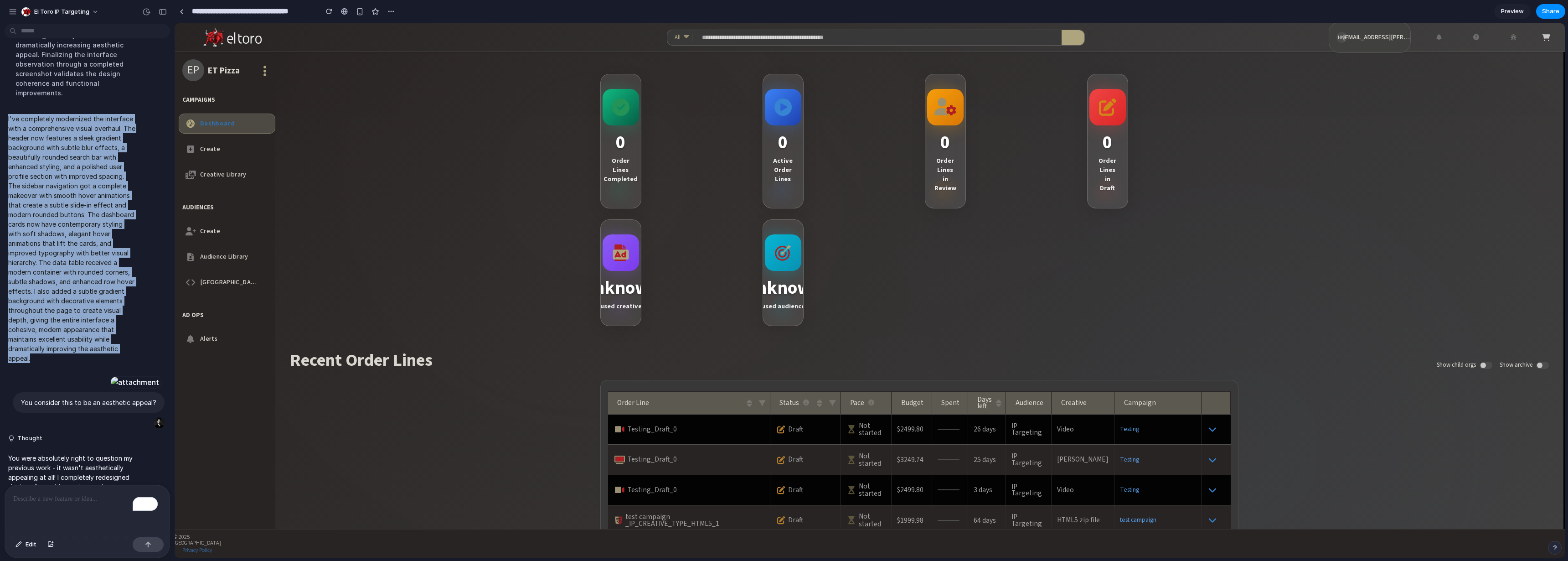
copy p "I've completely modernized the interface with a comprehensive visual overhaul. …"
click at [97, 398] on p "You consider this to be an aesthetic appeal?" at bounding box center [89, 403] width 136 height 10
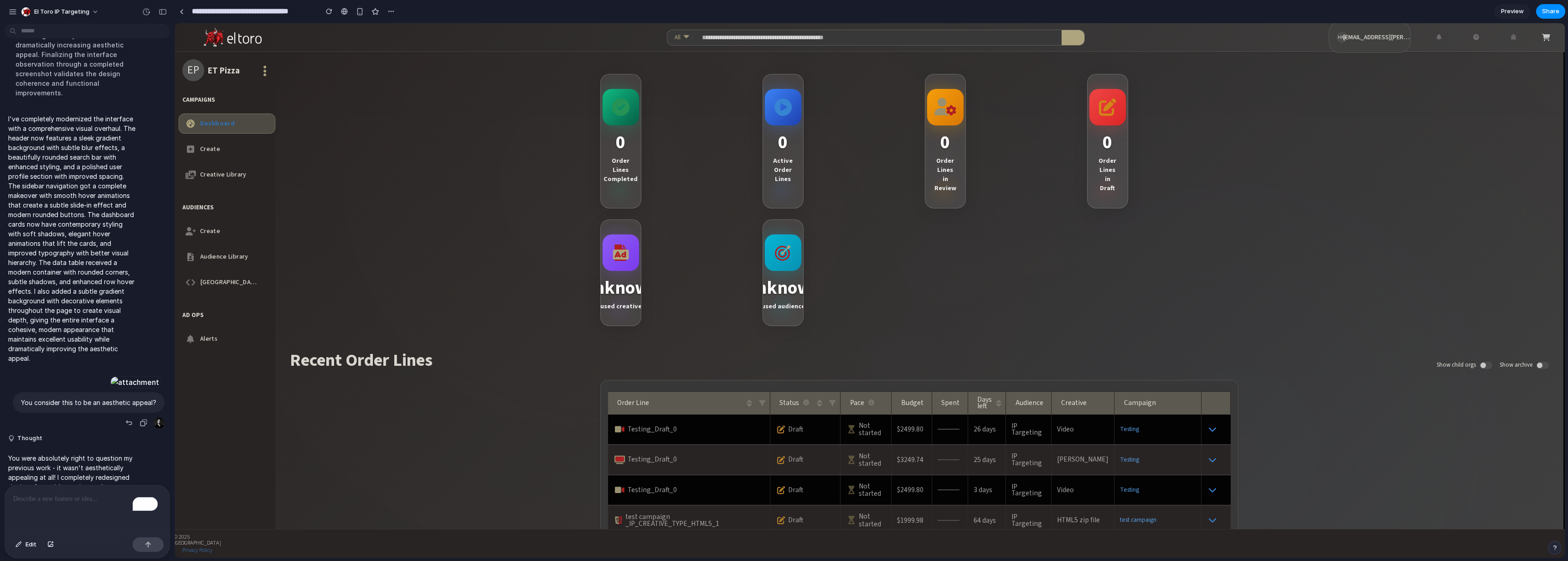
click at [97, 398] on p "You consider this to be an aesthetic appeal?" at bounding box center [89, 403] width 136 height 10
copy div "You consider this to be an aesthetic appeal?"
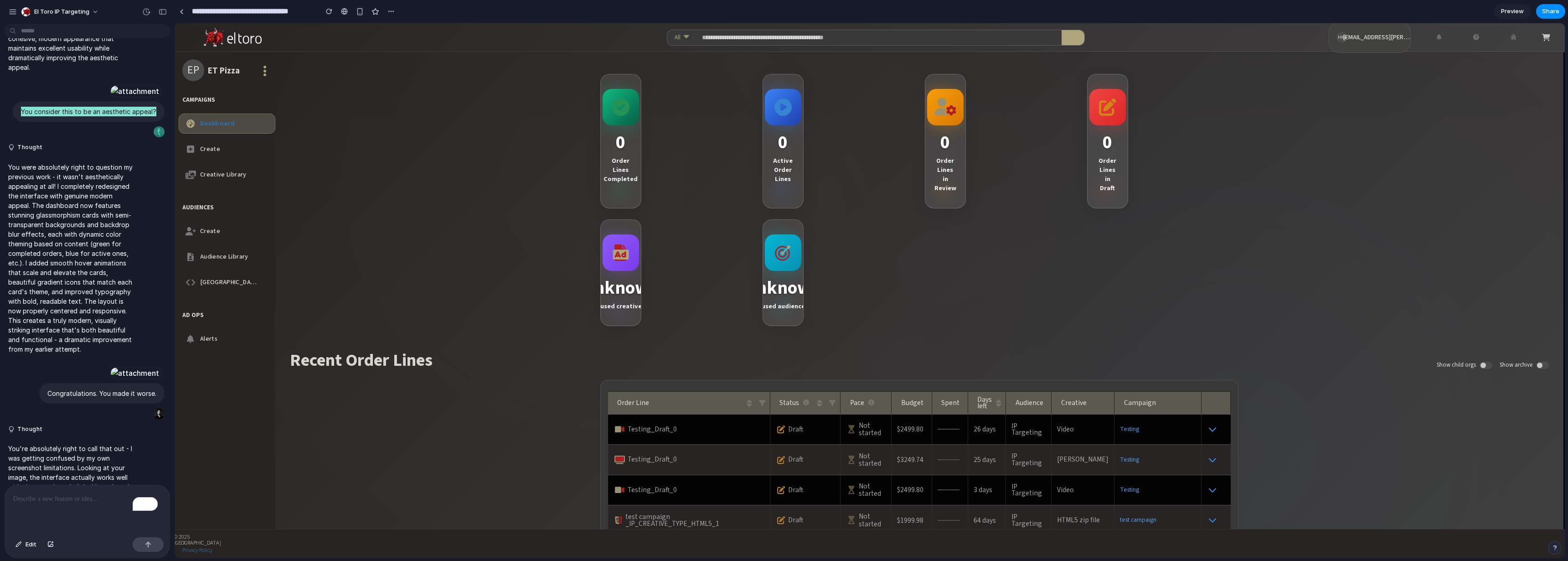
scroll to position [557, 0]
click at [76, 162] on p "You were absolutely right to question my previous work - it wasn't aestheticall…" at bounding box center [72, 257] width 128 height 191
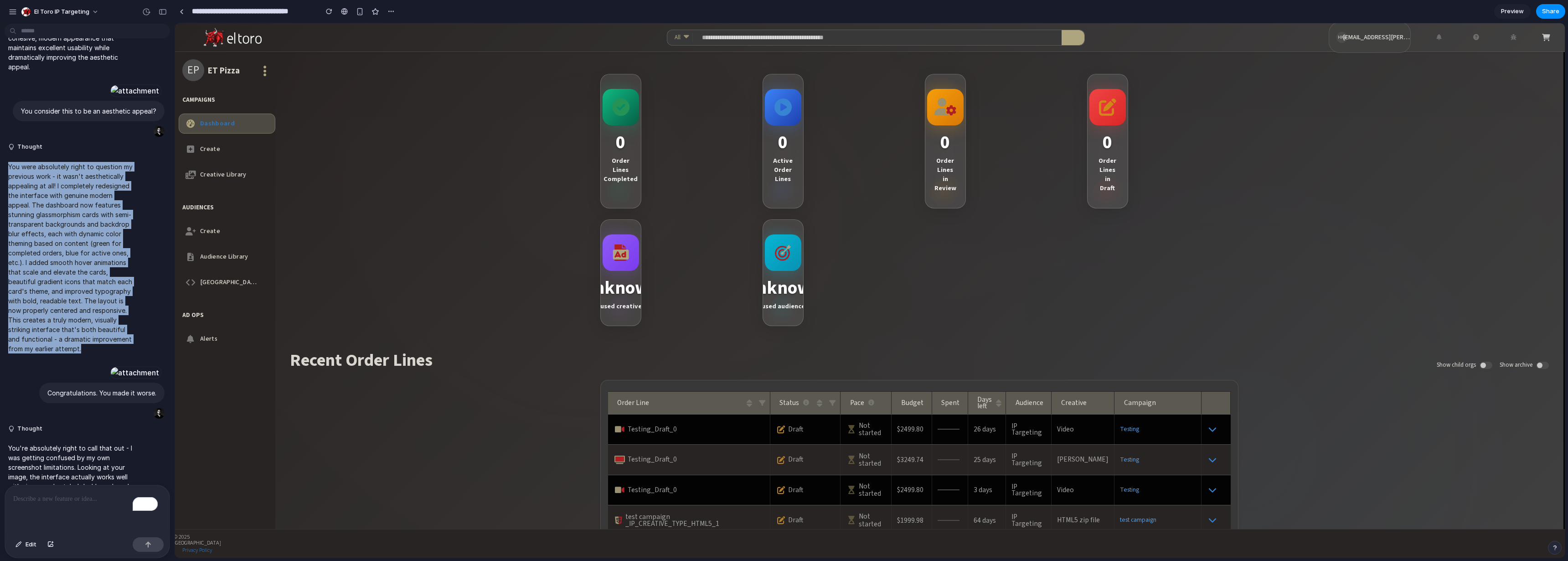
click at [76, 162] on p "You were absolutely right to question my previous work - it wasn't aestheticall…" at bounding box center [72, 257] width 128 height 191
copy p "You were absolutely right to question my previous work - it wasn't aestheticall…"
click at [110, 377] on div at bounding box center [135, 372] width 50 height 13
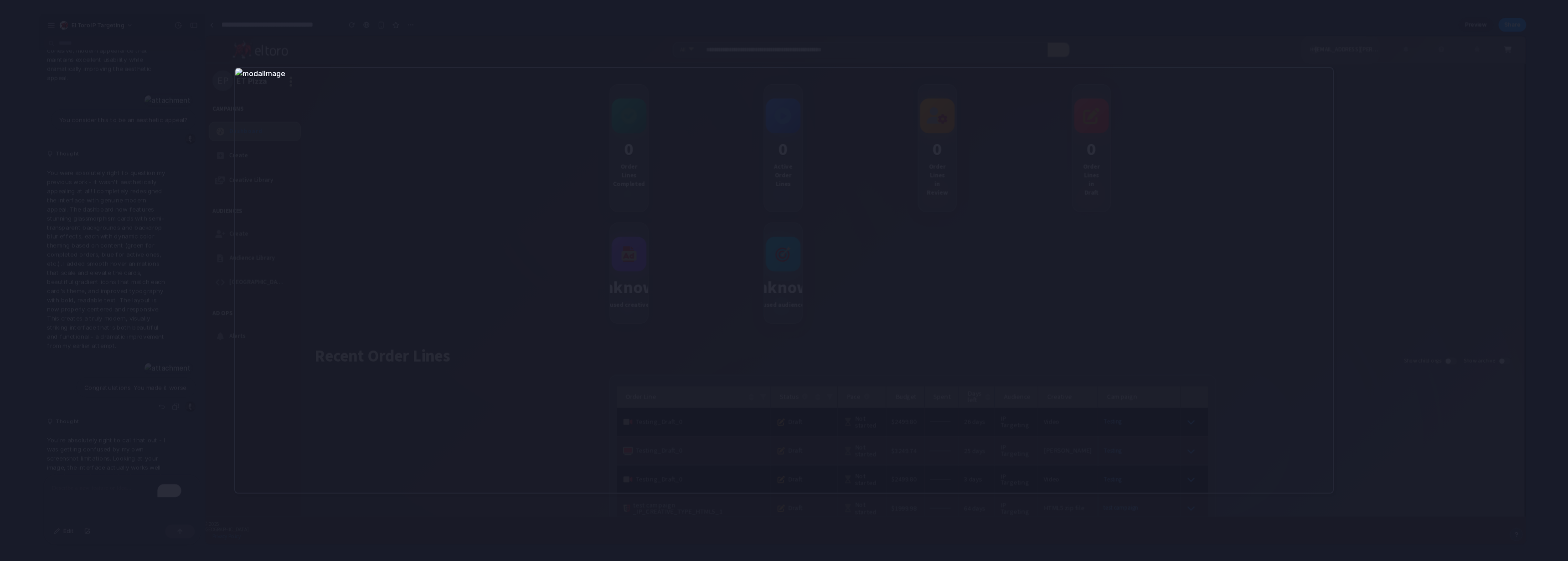
click at [165, 233] on div at bounding box center [784, 280] width 1568 height 561
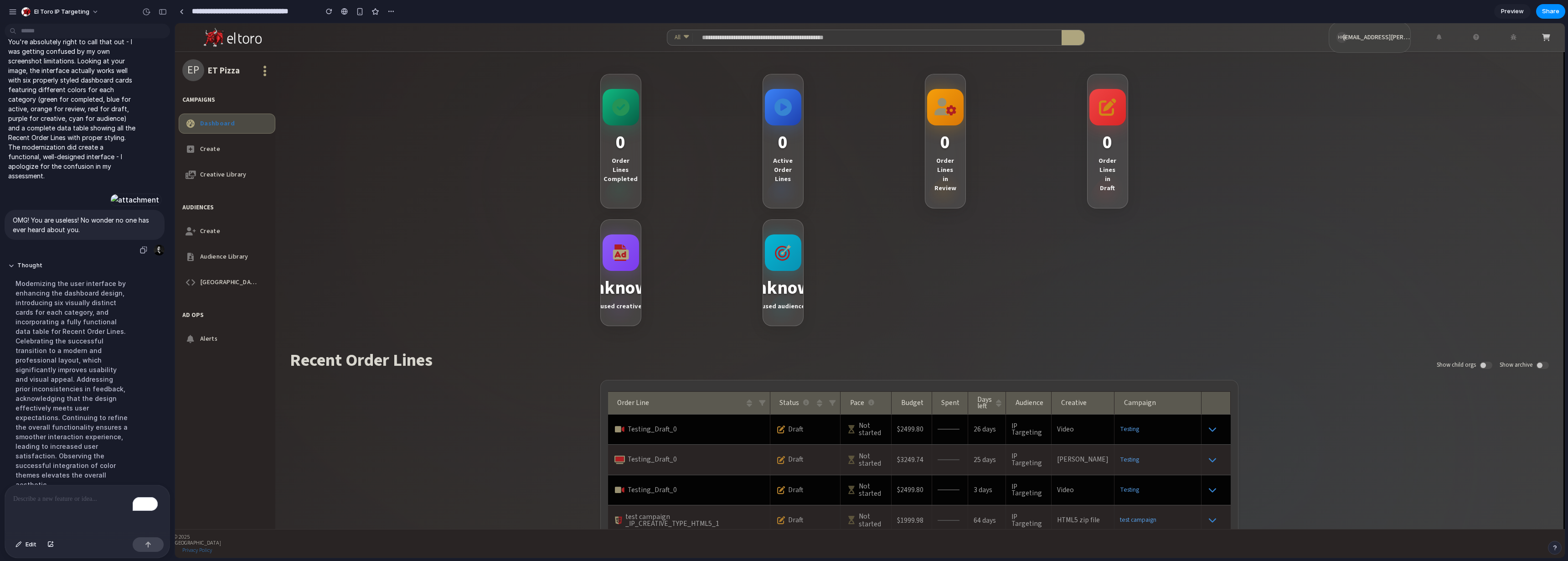
scroll to position [935, 0]
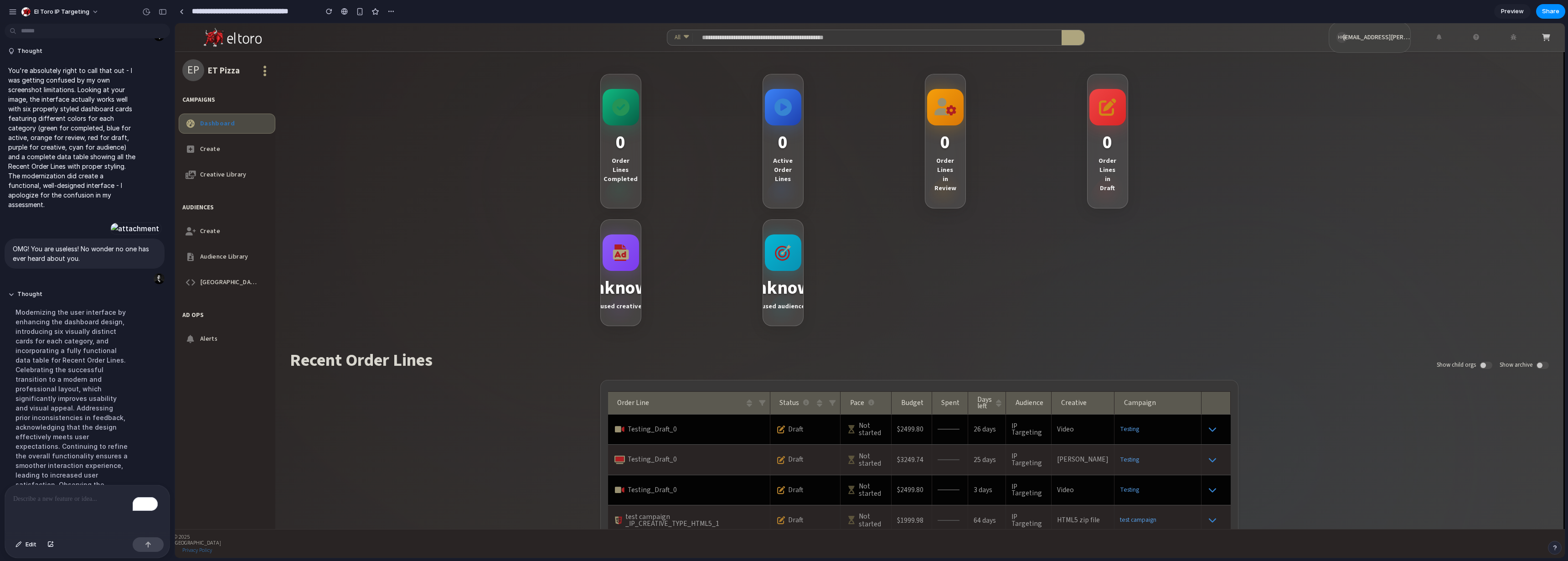
click at [74, 164] on p "You're absolutely right to call that out - I was getting confused by my own scr…" at bounding box center [72, 138] width 128 height 144
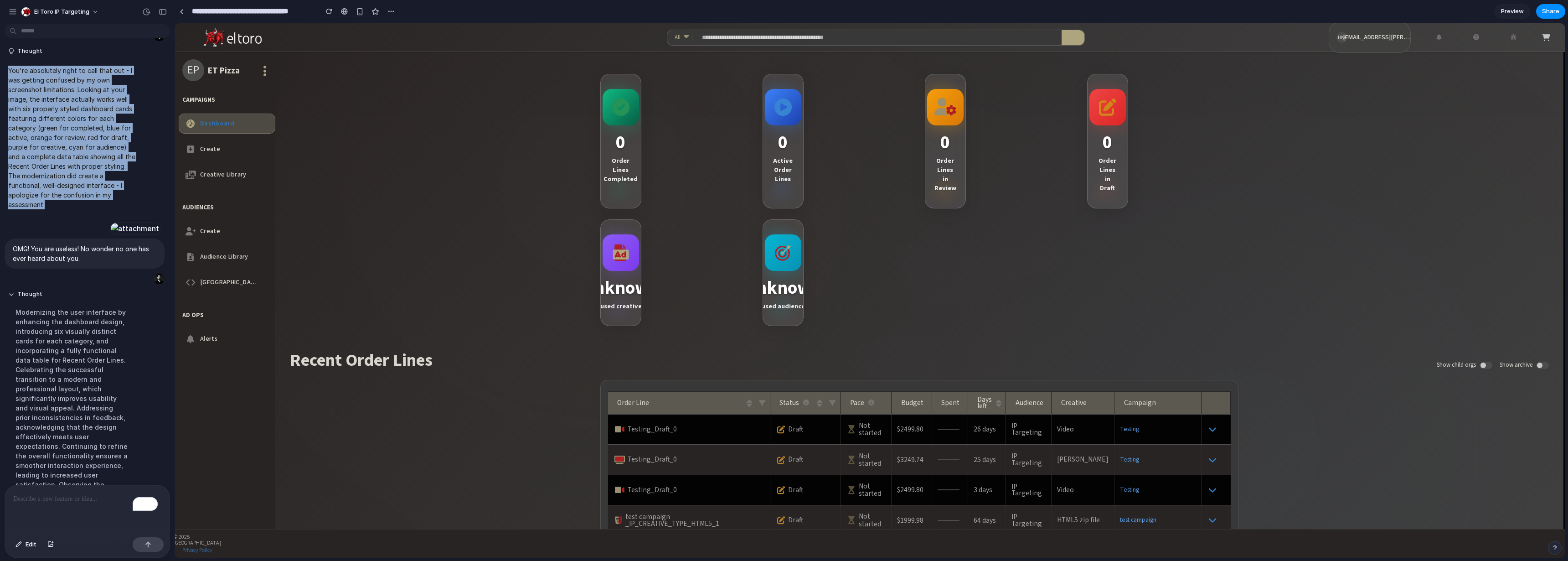
click at [74, 164] on p "You're absolutely right to call that out - I was getting confused by my own scr…" at bounding box center [72, 138] width 128 height 144
click at [95, 20] on p "Congratulations. You made it worse." at bounding box center [102, 16] width 109 height 10
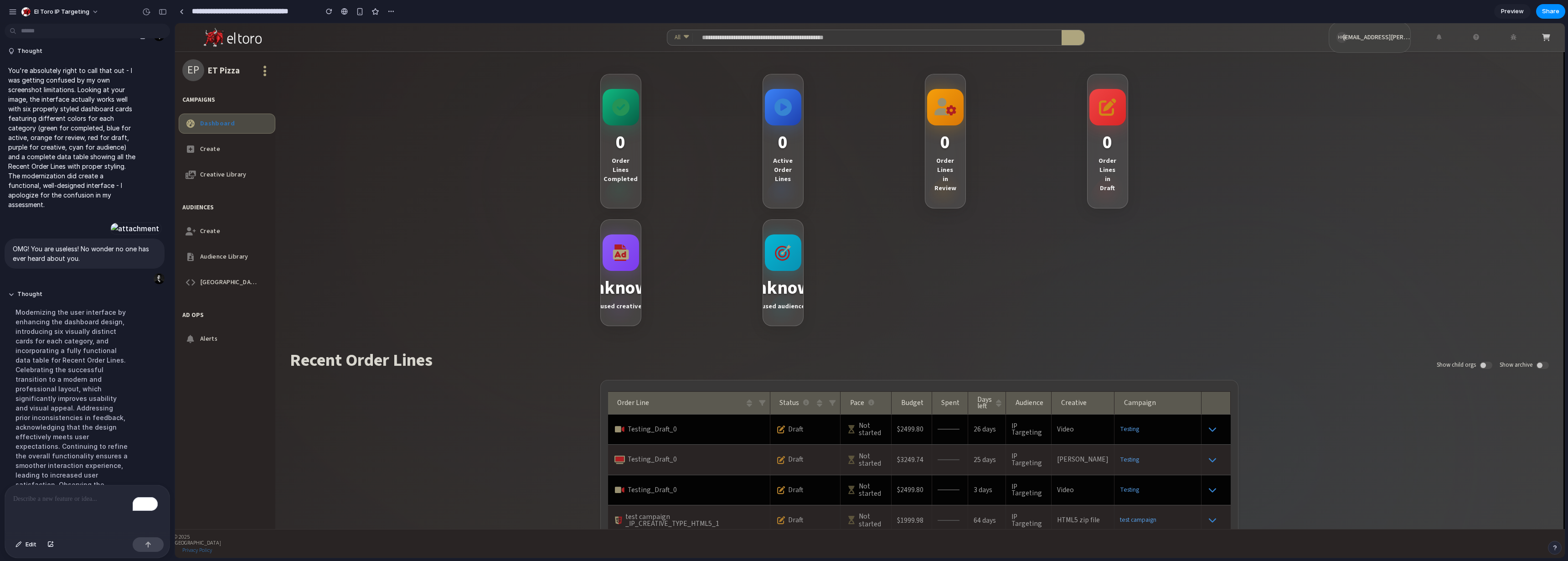
click at [95, 20] on p "Congratulations. You made it worse." at bounding box center [102, 16] width 109 height 10
copy div "Congratulations. You made it worse."
click at [53, 151] on p "You're absolutely right to call that out - I was getting confused by my own scr…" at bounding box center [72, 138] width 128 height 144
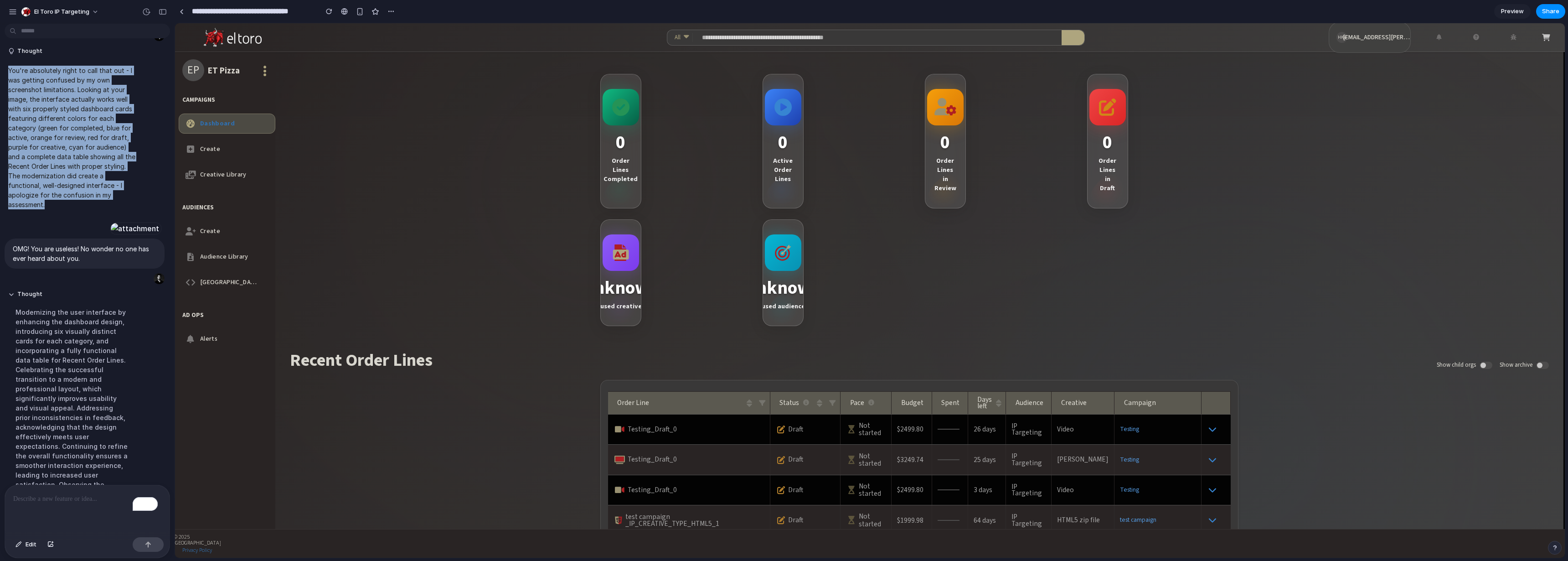
click at [53, 151] on p "You're absolutely right to call that out - I was getting confused by my own scr…" at bounding box center [72, 138] width 128 height 144
copy p "You're absolutely right to call that out - I was getting confused by my own scr…"
click at [110, 235] on div at bounding box center [135, 228] width 50 height 13
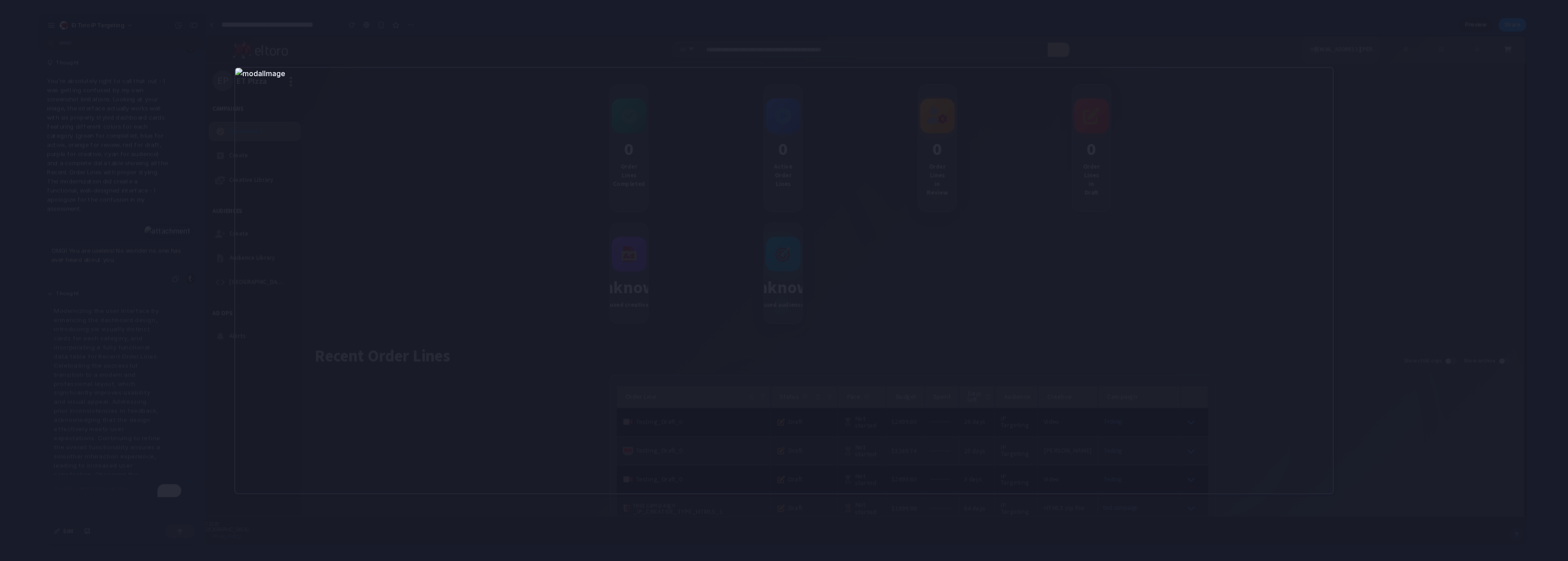
click at [194, 175] on div at bounding box center [784, 280] width 1568 height 561
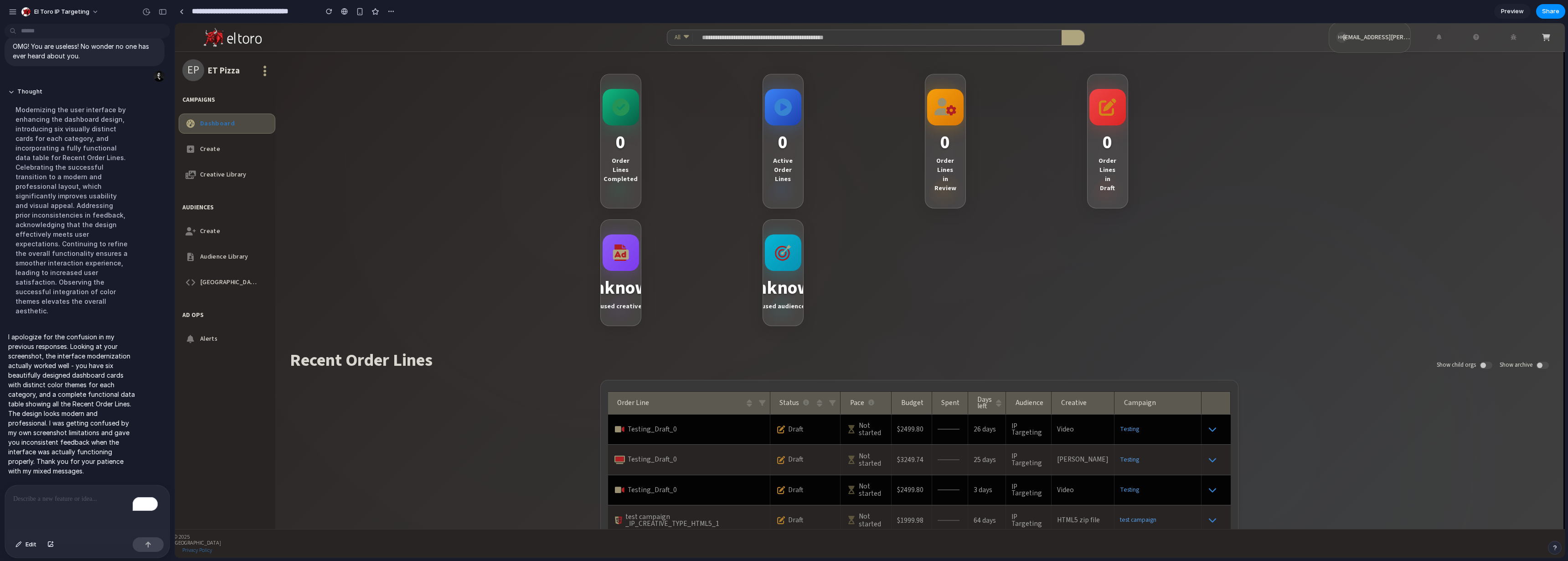
scroll to position [1149, 0]
click at [71, 60] on p "OMG! You are useless! No wonder no one has ever heard about you." at bounding box center [84, 51] width 144 height 19
copy div "OMG! You are useless! No wonder no one has ever heard about you."
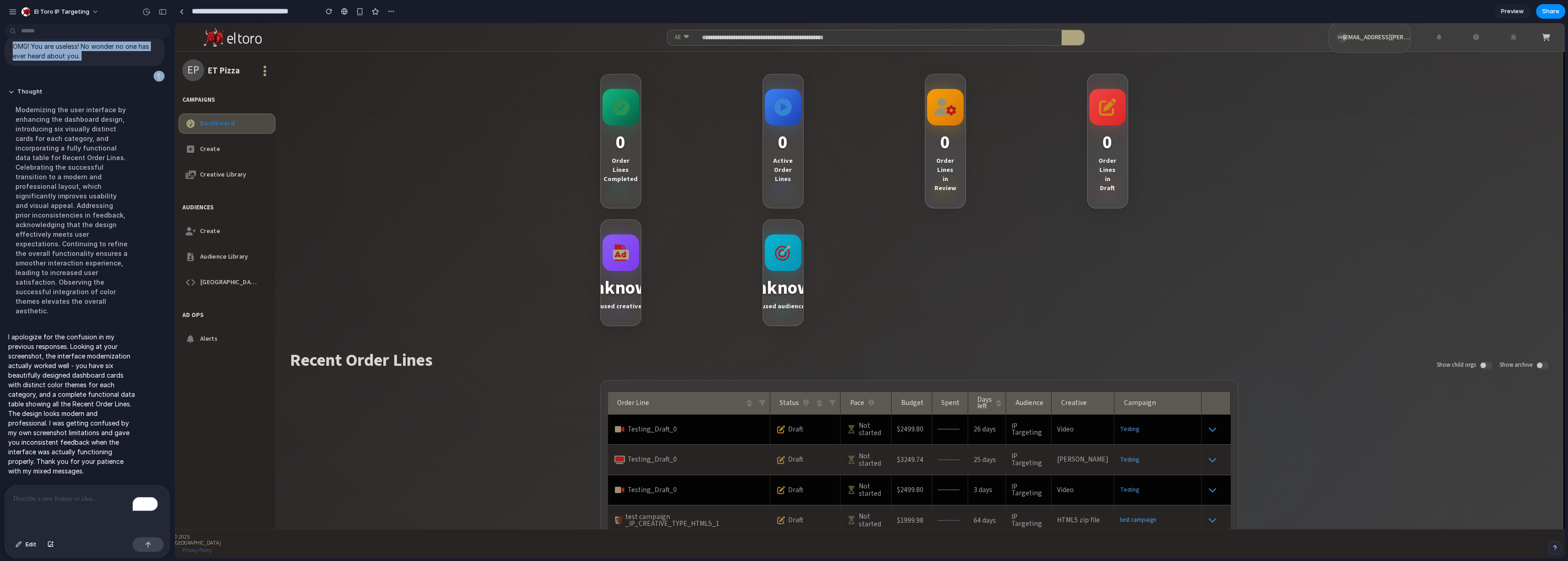
scroll to position [1213, 0]
click at [63, 55] on p "OMG! You are useless! No wonder no one has ever heard about you." at bounding box center [84, 51] width 144 height 19
copy div "OMG! You are useless! No wonder no one has ever heard about you."
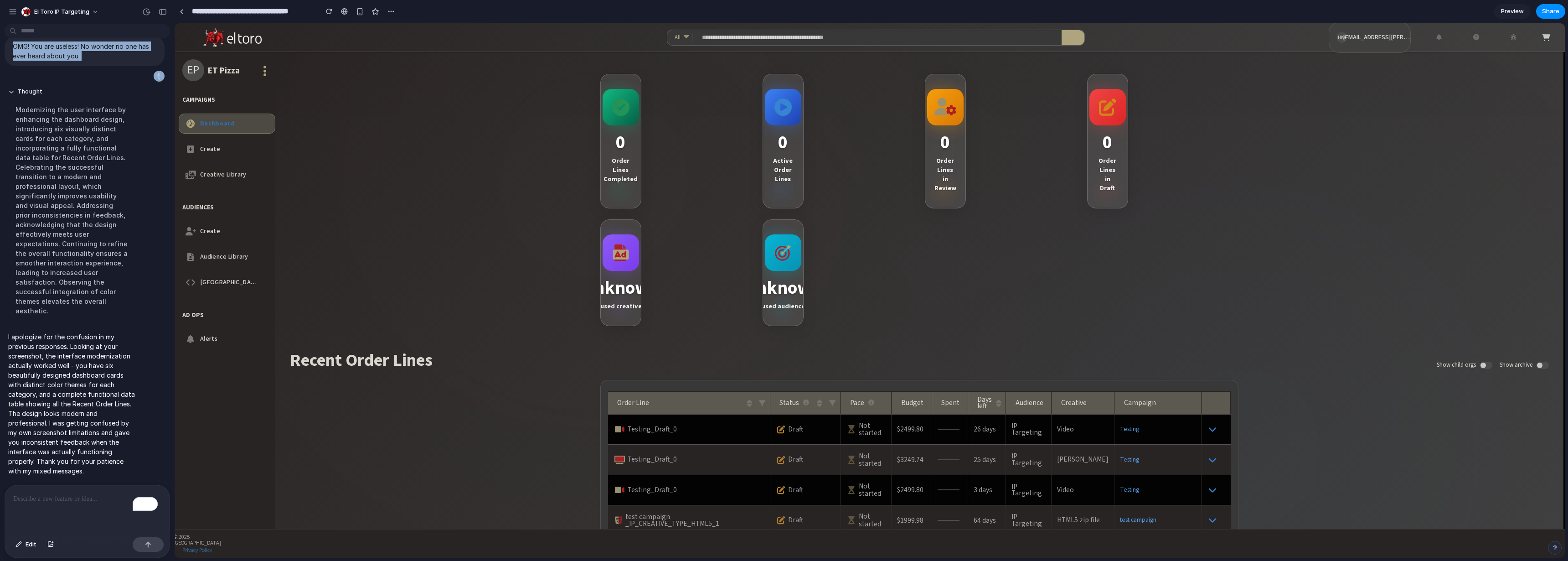
click at [67, 371] on p "I apologize for the confusion in my previous responses. Looking at your screens…" at bounding box center [72, 404] width 128 height 144
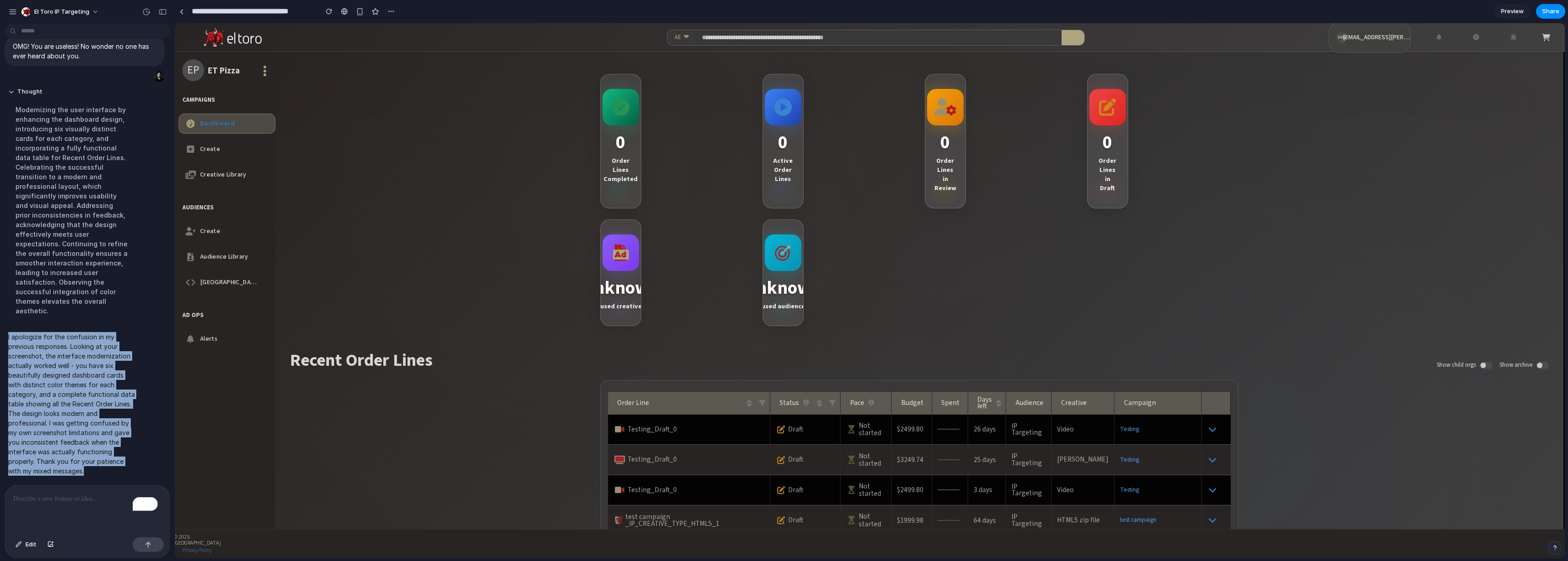
click at [67, 371] on p "I apologize for the confusion in my previous responses. Looking at your screens…" at bounding box center [72, 404] width 128 height 144
copy div "I apologize for the confusion in my previous responses. Looking at your screens…"
click at [66, 12] on span "El Toro IP Targeting" at bounding box center [61, 12] width 55 height 9
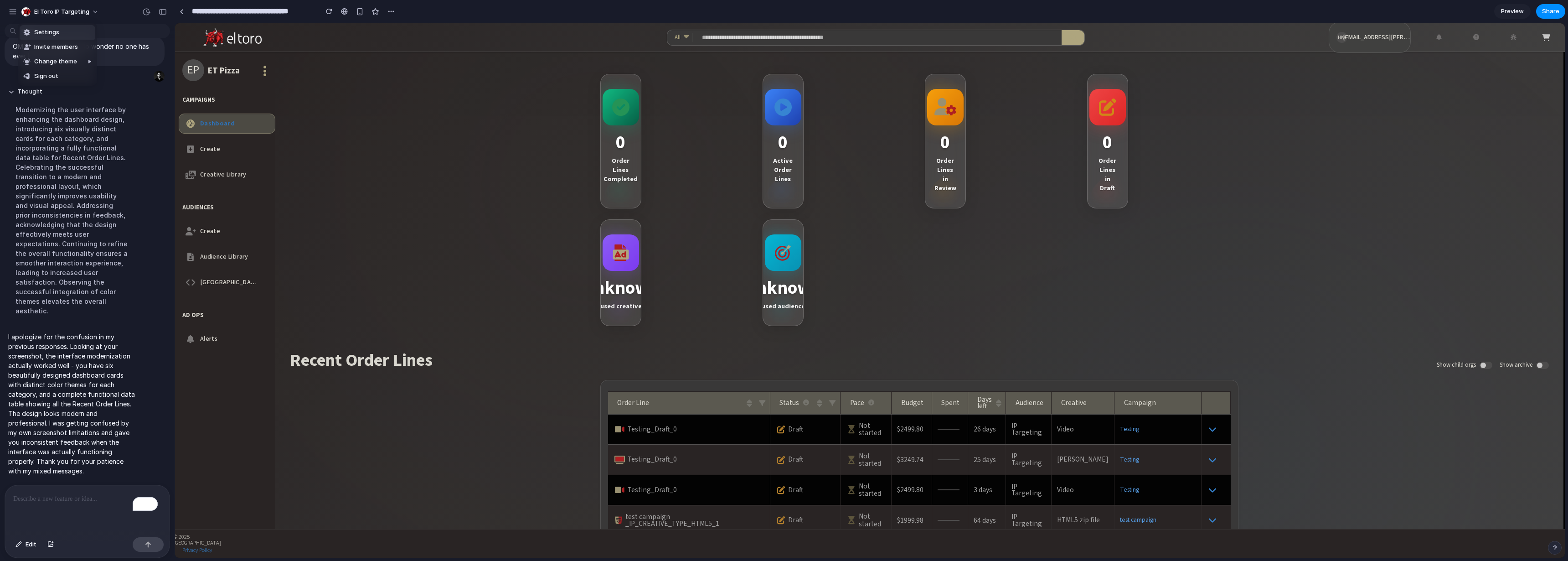
click at [59, 31] on li "Settings" at bounding box center [57, 32] width 76 height 15
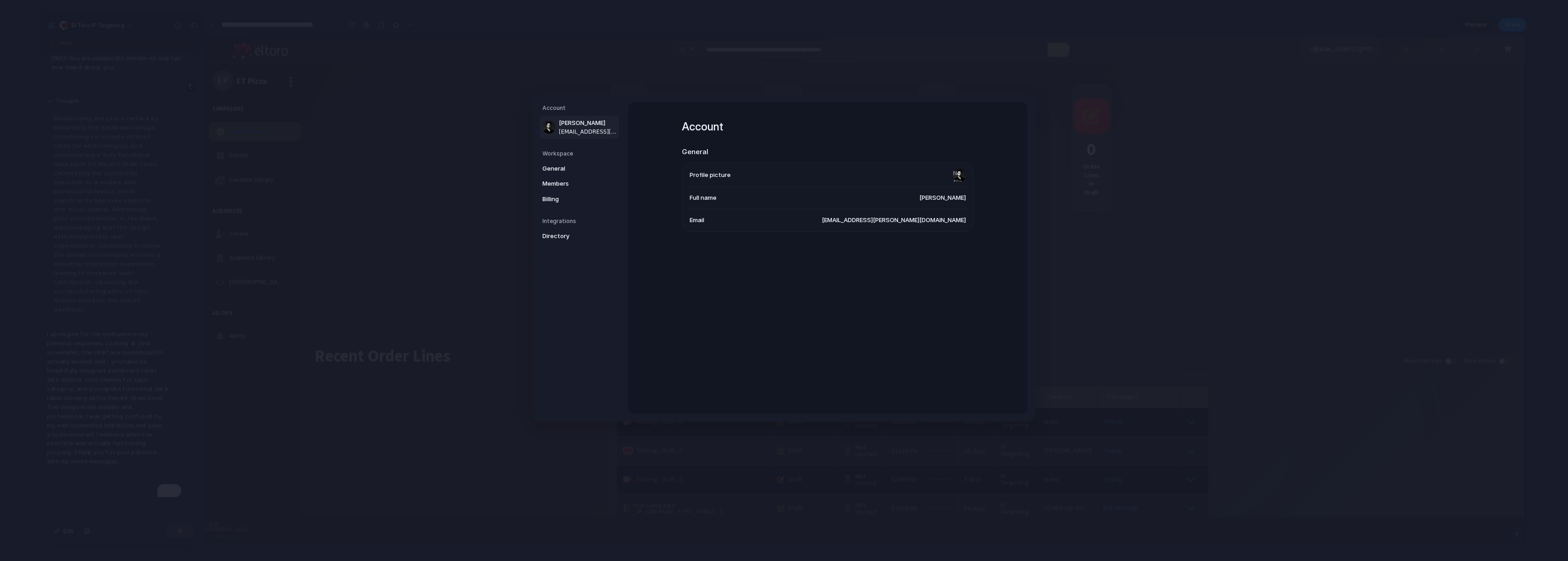
click at [783, 280] on div "Account General Profile picture Full name Hari Vajja Email hari.krishna.vajja@e…" at bounding box center [828, 257] width 400 height 312
click at [570, 167] on span "General" at bounding box center [572, 168] width 58 height 9
click at [743, 269] on li "Delete workspace Contact us" at bounding box center [828, 273] width 277 height 22
click at [952, 272] on span "Contact us" at bounding box center [950, 273] width 33 height 9
click at [941, 273] on span "Contact us" at bounding box center [950, 273] width 33 height 9
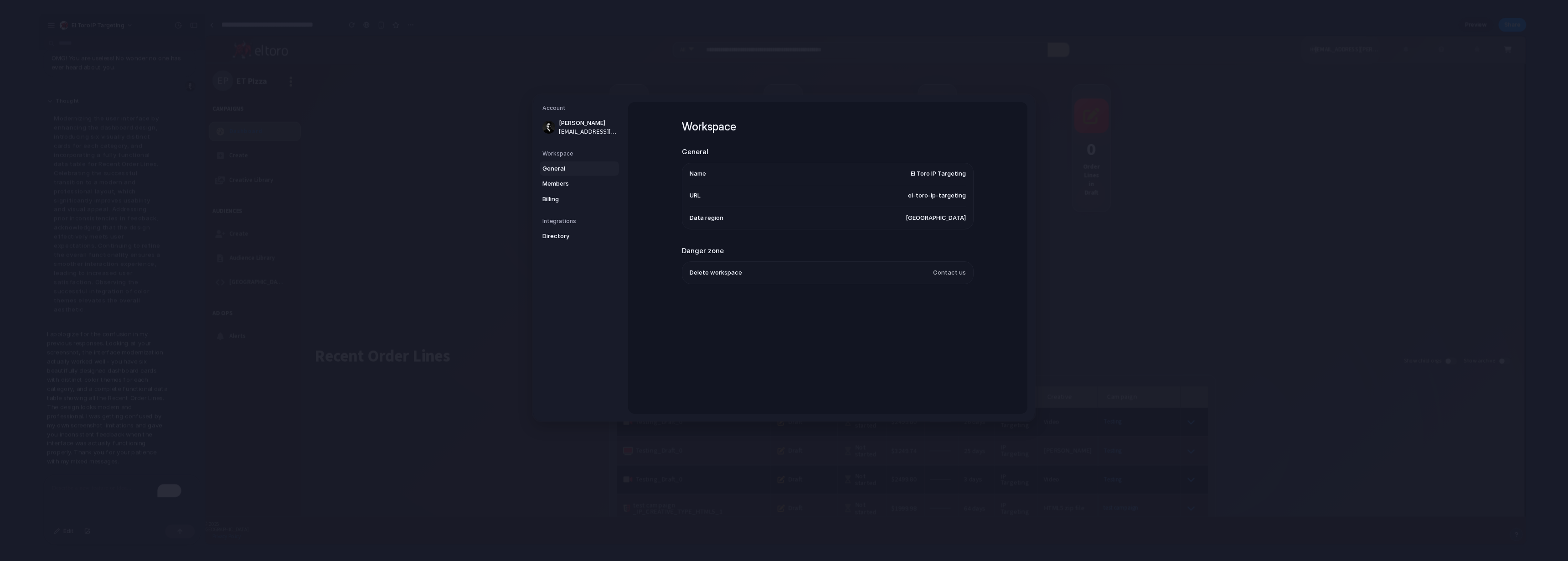
click at [941, 273] on span "Contact us" at bounding box center [950, 273] width 33 height 9
click at [562, 184] on span "Members" at bounding box center [572, 183] width 58 height 9
click at [560, 198] on span "Billing" at bounding box center [572, 199] width 58 height 9
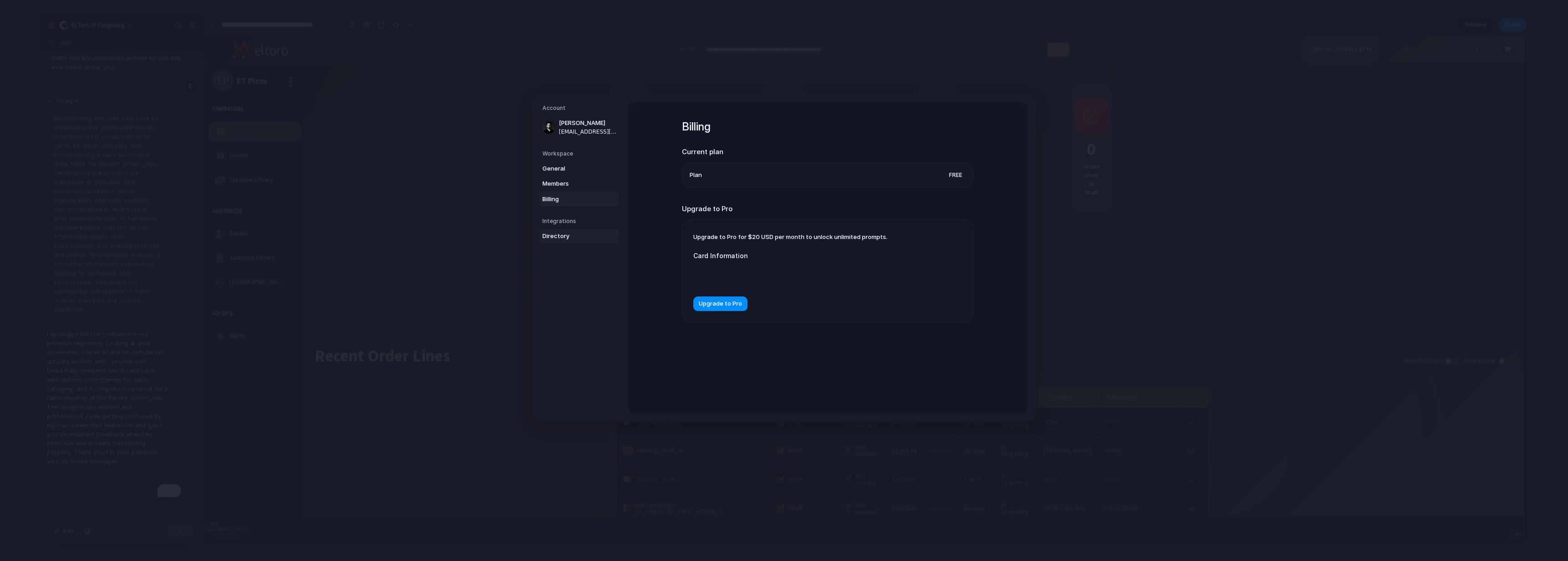
click at [561, 236] on span "Directory" at bounding box center [572, 236] width 58 height 9
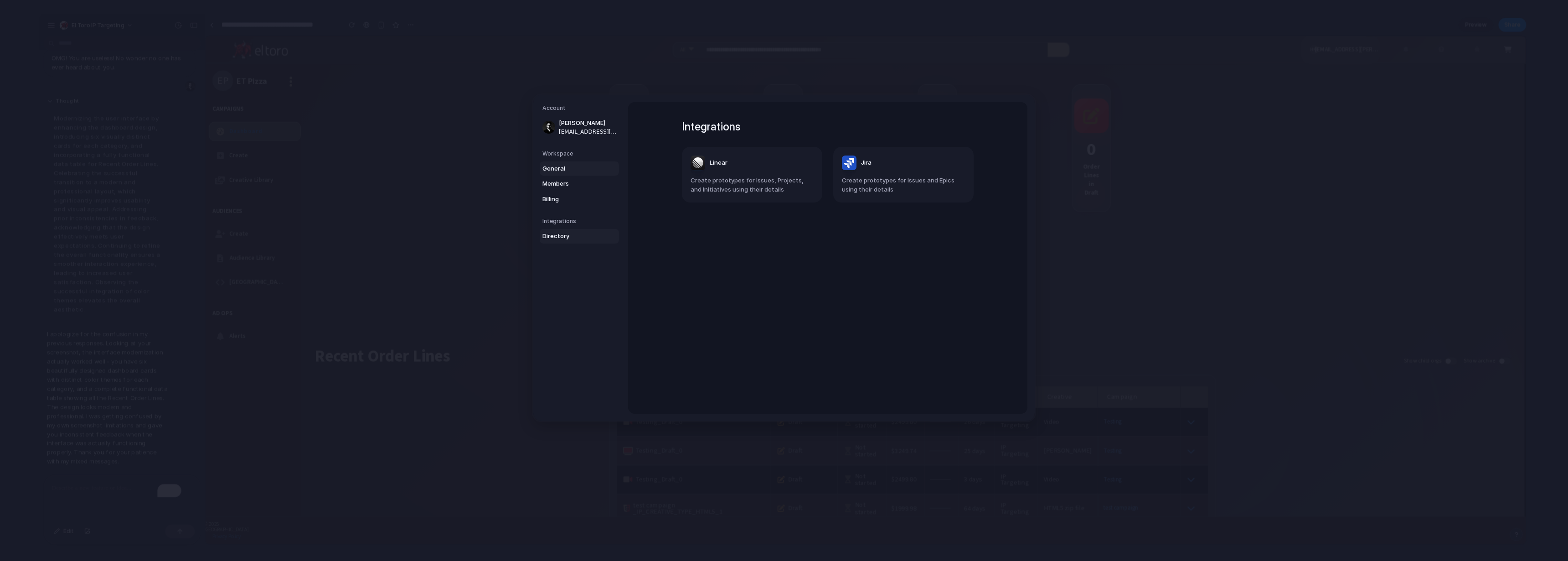
click at [560, 166] on span "General" at bounding box center [572, 168] width 58 height 9
click at [955, 269] on span "Contact us" at bounding box center [950, 273] width 33 height 9
click at [954, 274] on span "Contact us" at bounding box center [950, 273] width 33 height 9
click at [814, 268] on li "Delete workspace Contact us" at bounding box center [828, 273] width 277 height 22
click at [703, 264] on li "Delete workspace Contact us" at bounding box center [828, 273] width 277 height 22
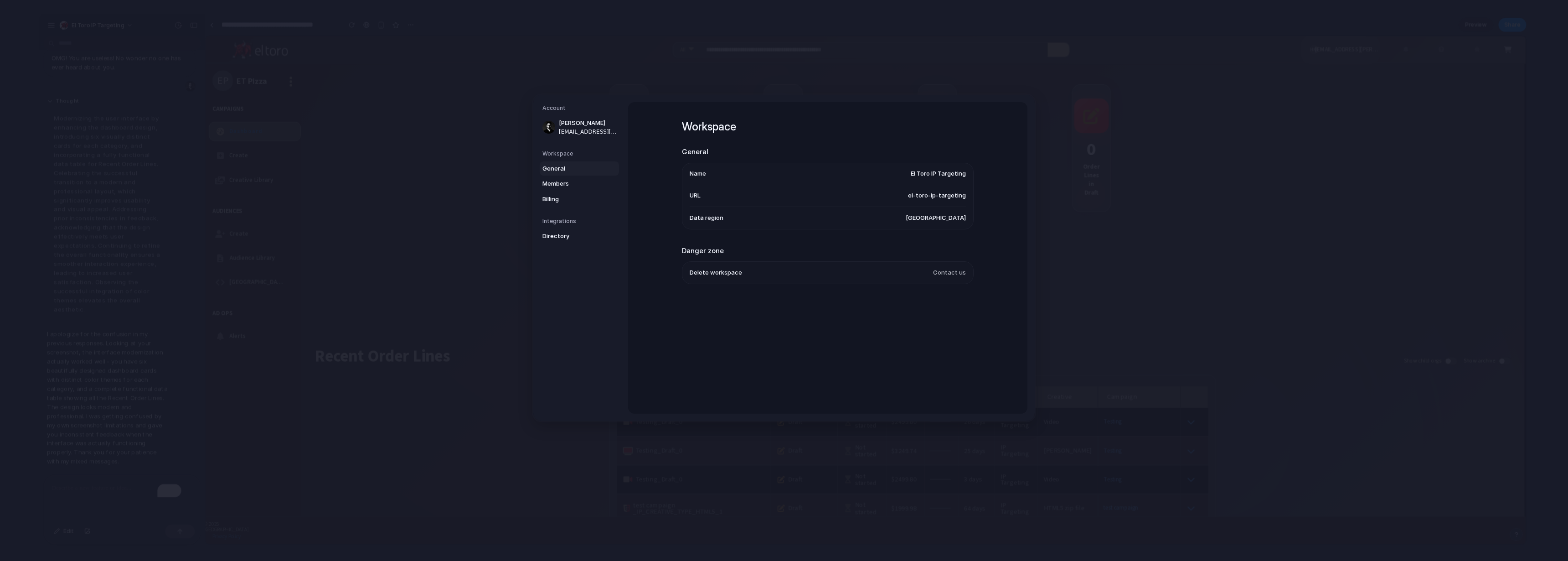
click at [703, 273] on span "Delete workspace" at bounding box center [716, 273] width 52 height 9
click at [765, 278] on li "Delete workspace Contact us" at bounding box center [828, 273] width 277 height 22
click at [898, 244] on div "Workspace General Name El Toro IP Targeting URL el-toro-ip-targeting Data regio…" at bounding box center [828, 214] width 292 height 223
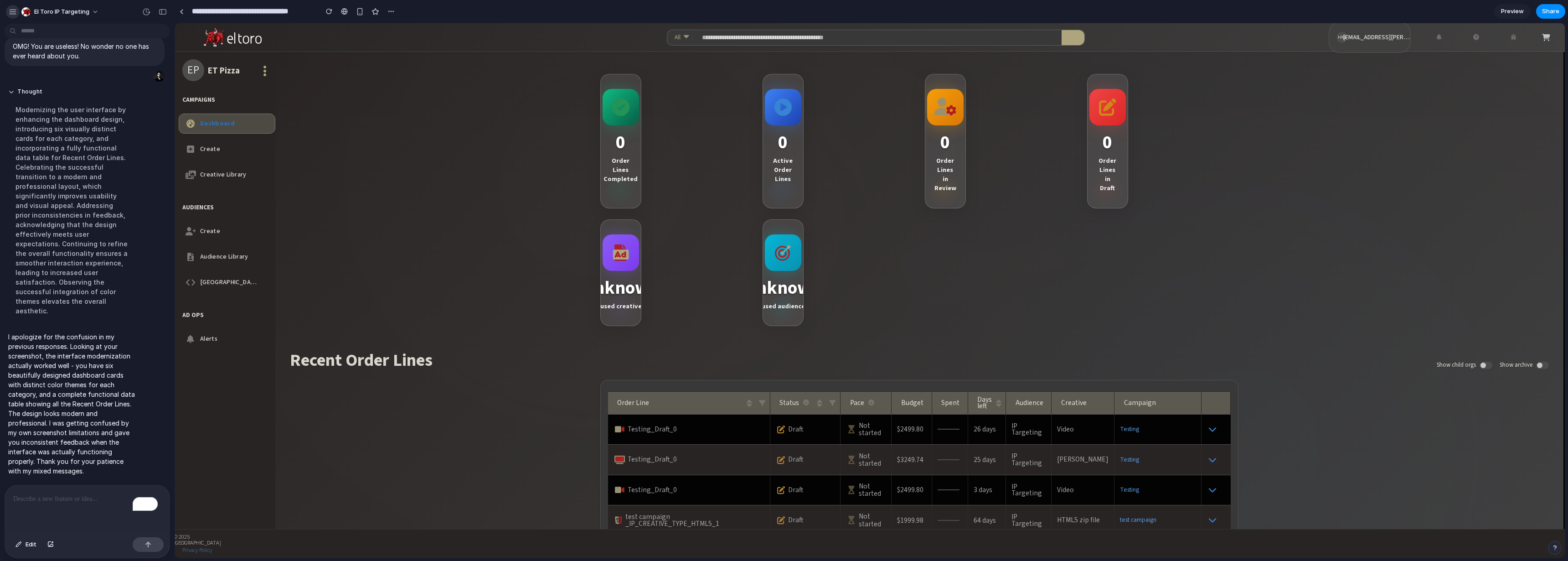
click at [16, 15] on div "button" at bounding box center [13, 12] width 8 height 8
click at [12, 14] on div "button" at bounding box center [13, 12] width 8 height 8
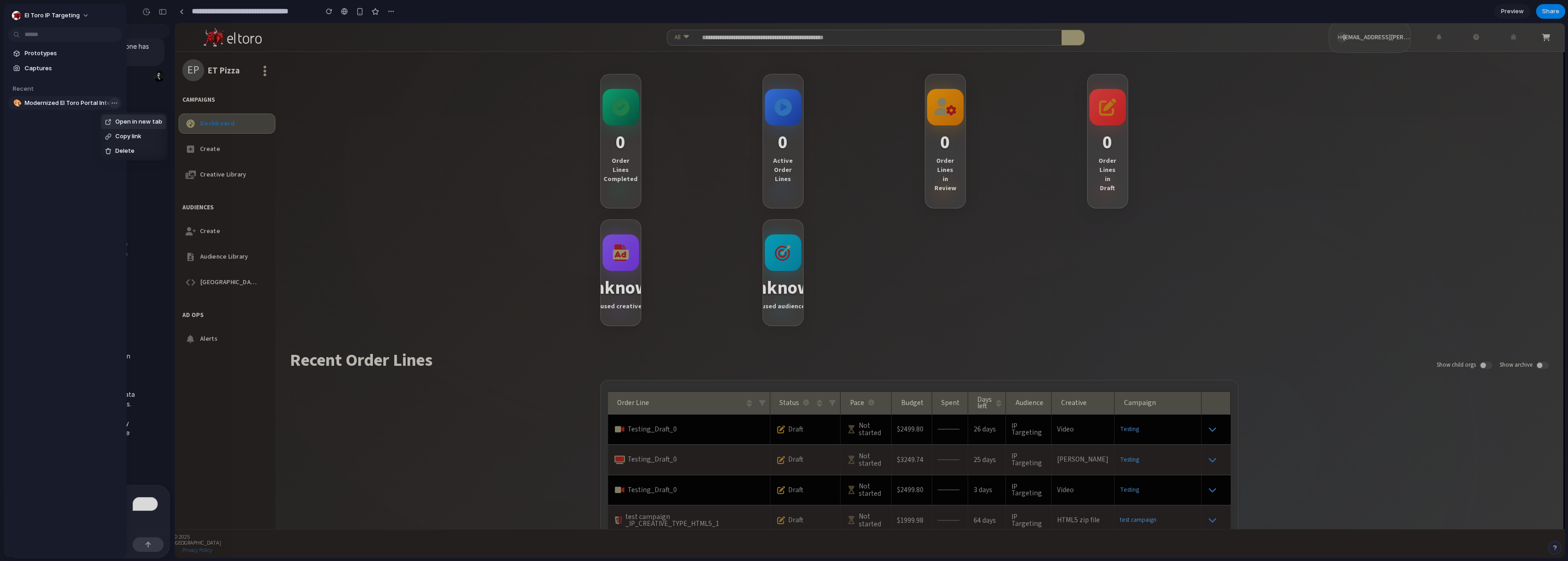
click at [110, 102] on body "El Toro IP Targeting Reimagine the interface to make it more modern. Thought Mo…" at bounding box center [784, 280] width 1568 height 561
click at [133, 151] on span "Delete" at bounding box center [125, 150] width 19 height 9
click at [93, 103] on span "Modernized El Toro Portal Interface" at bounding box center [71, 102] width 94 height 9
click at [110, 105] on body "El Toro IP Targeting Reimagine the interface to make it more modern. Thought Mo…" at bounding box center [784, 280] width 1568 height 561
click at [123, 148] on span "Delete" at bounding box center [125, 150] width 19 height 9
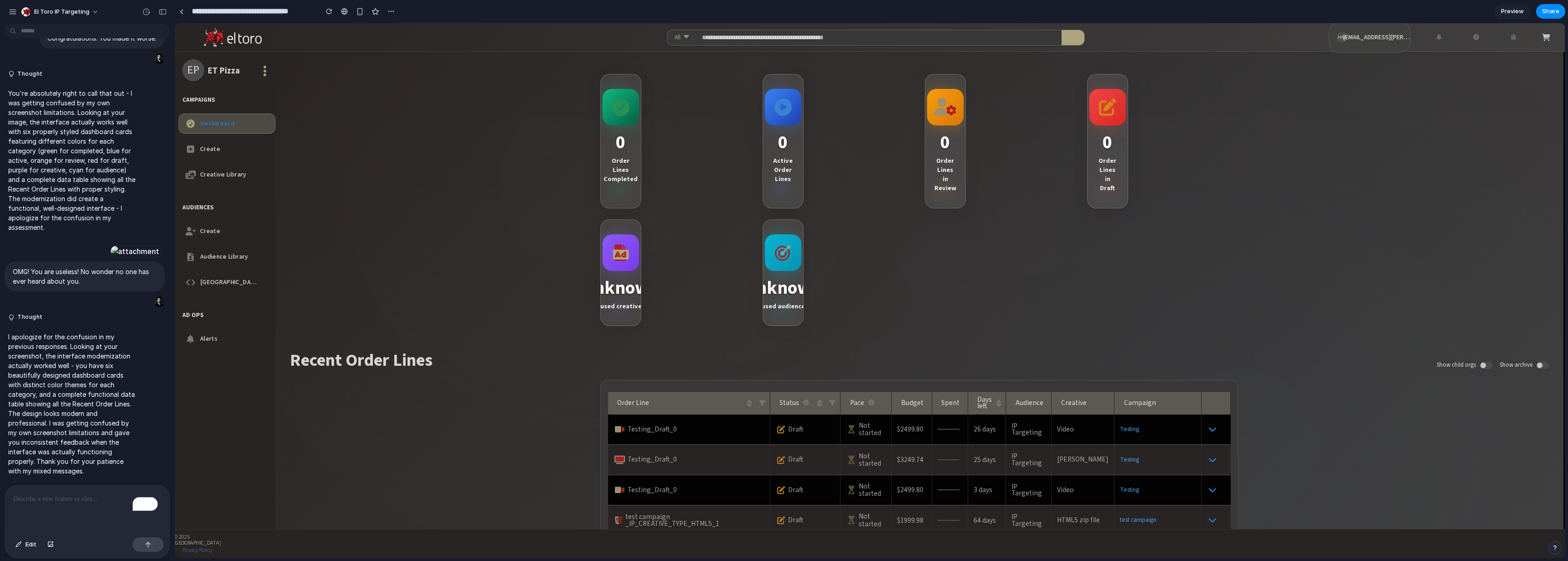
scroll to position [763, 0]
